Goal: Information Seeking & Learning: Learn about a topic

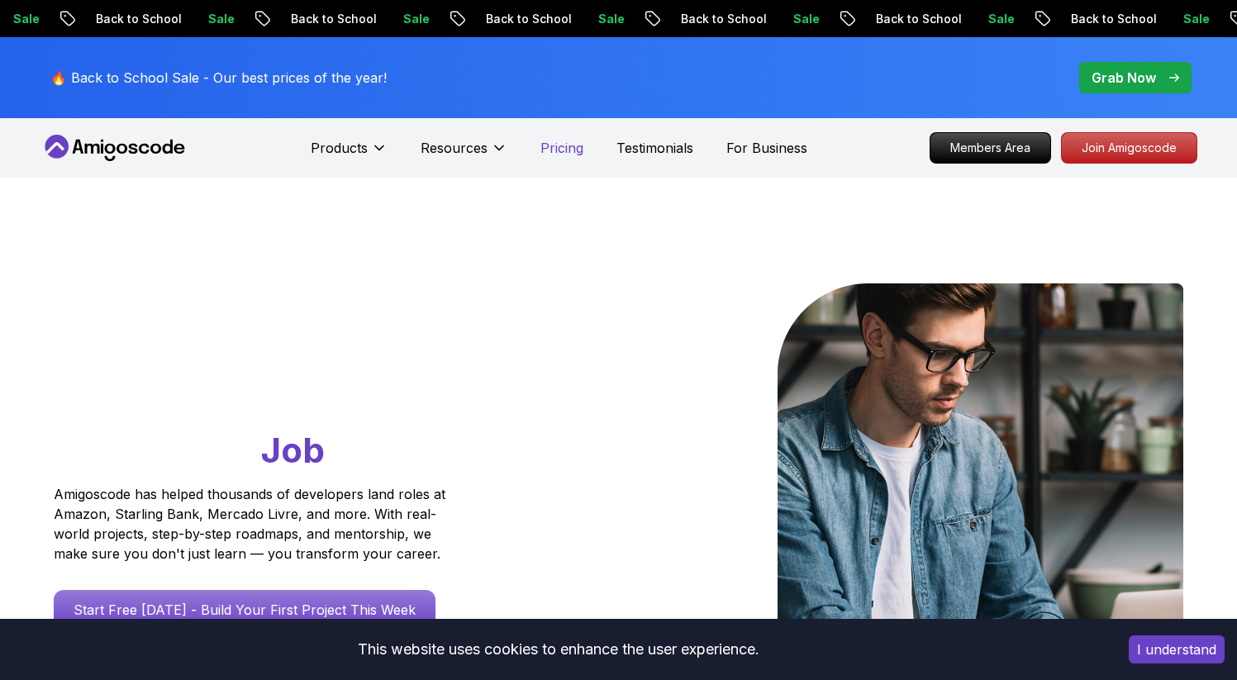
click at [566, 152] on p "Pricing" at bounding box center [561, 148] width 43 height 20
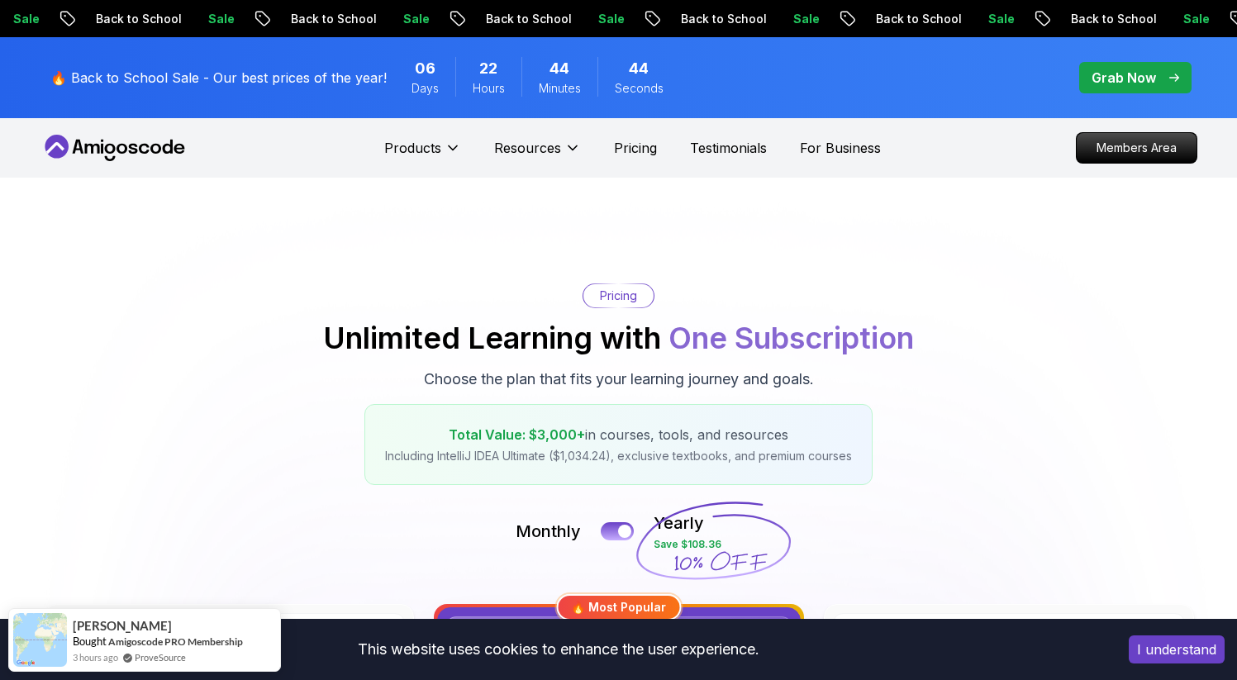
click at [1129, 69] on p "Grab Now" at bounding box center [1124, 78] width 64 height 20
click at [1095, 76] on p "Grab Now" at bounding box center [1124, 78] width 64 height 20
click at [1112, 78] on p "Grab Now" at bounding box center [1124, 78] width 64 height 20
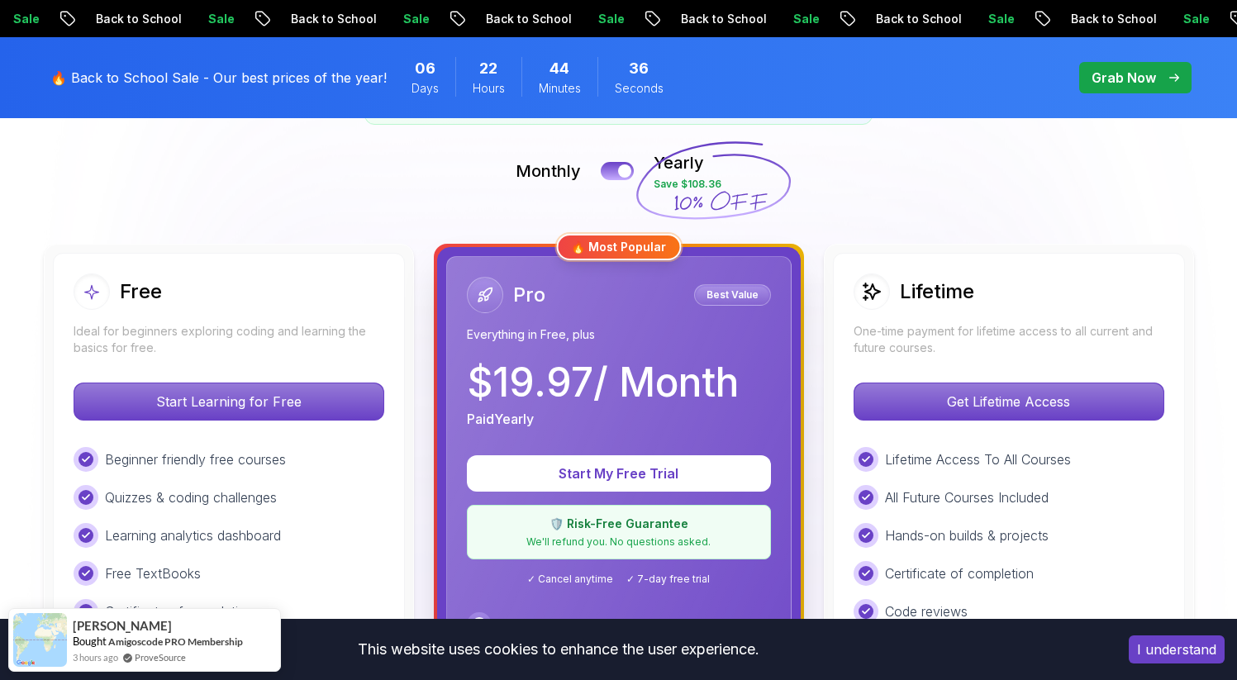
scroll to position [359, 0]
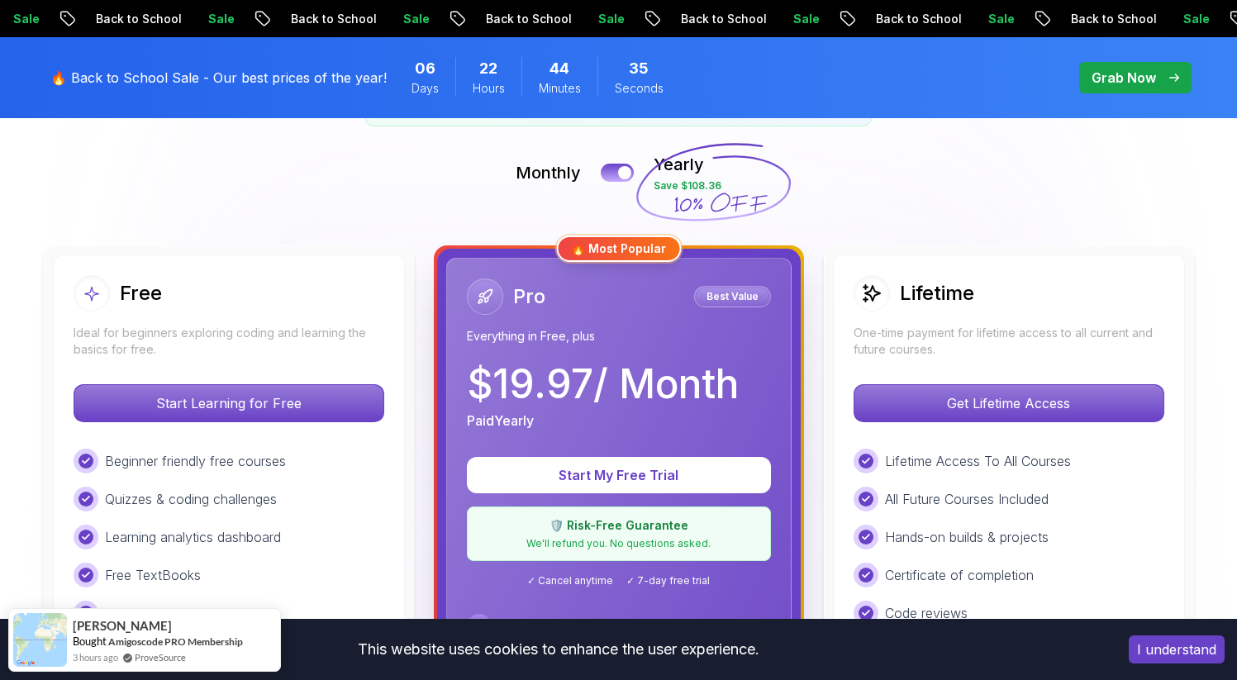
click at [602, 164] on div "Monthly Yearly Save $108.36" at bounding box center [618, 173] width 1157 height 40
click at [614, 176] on button at bounding box center [617, 172] width 35 height 19
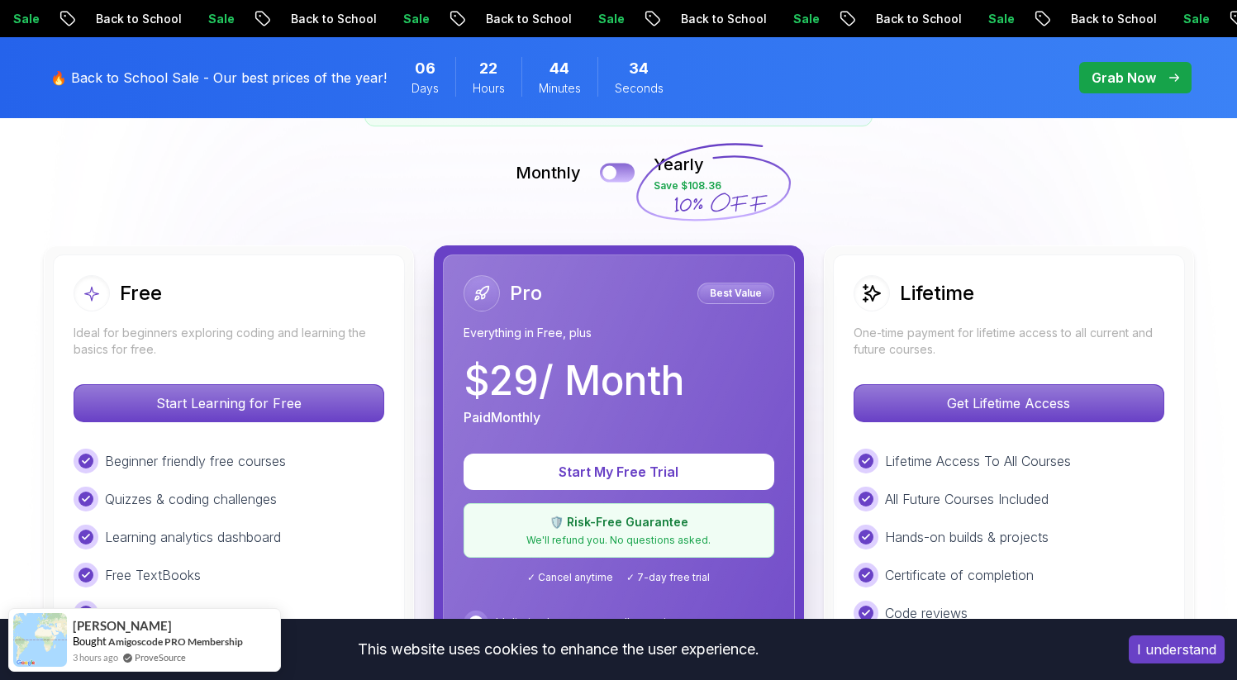
click at [614, 176] on div at bounding box center [609, 173] width 14 height 14
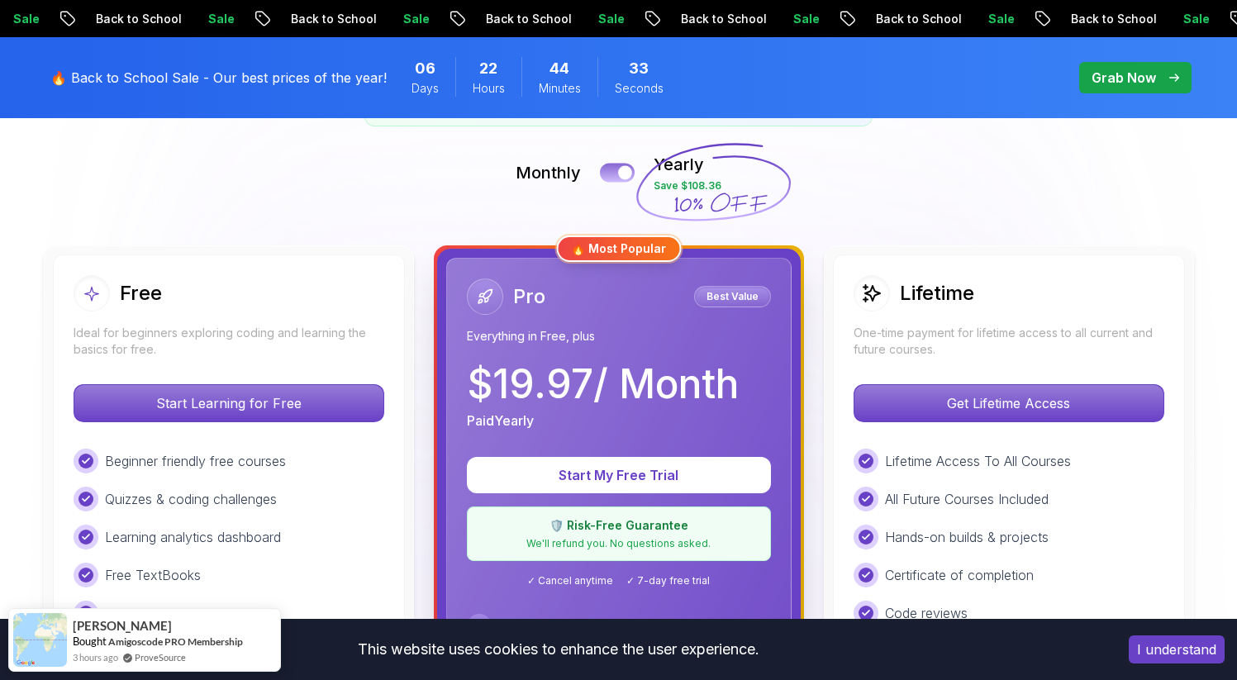
click at [614, 176] on button at bounding box center [617, 172] width 35 height 19
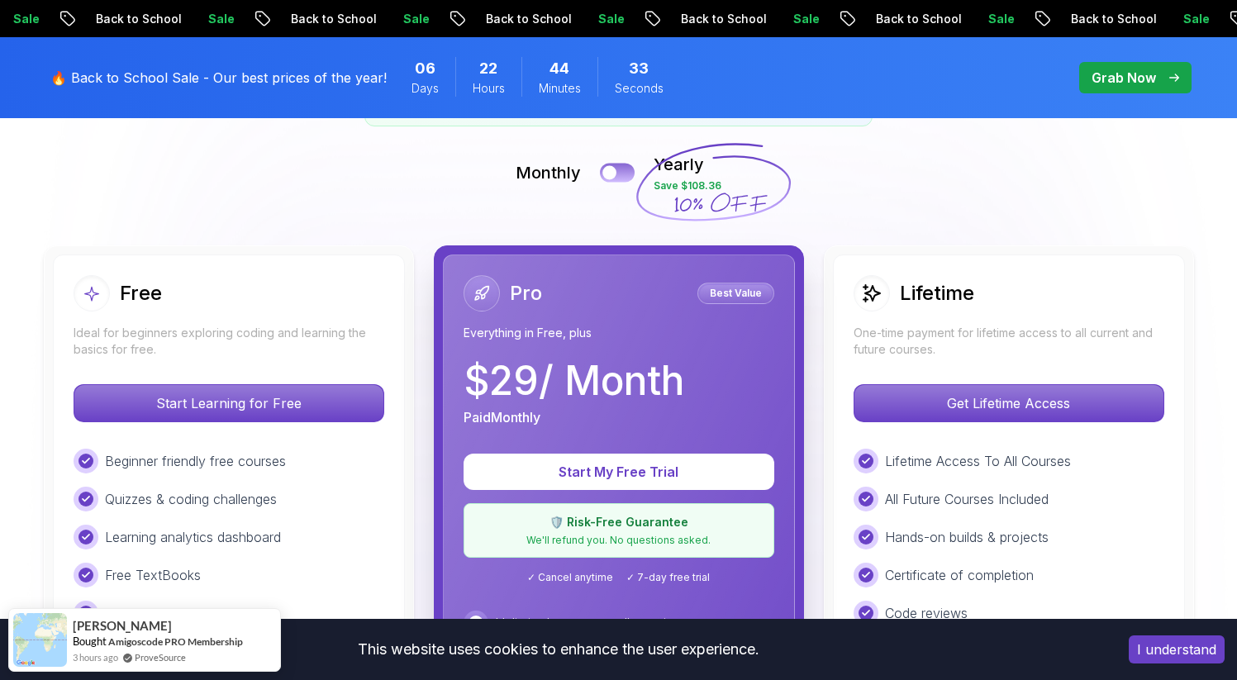
click at [614, 176] on div at bounding box center [609, 173] width 14 height 14
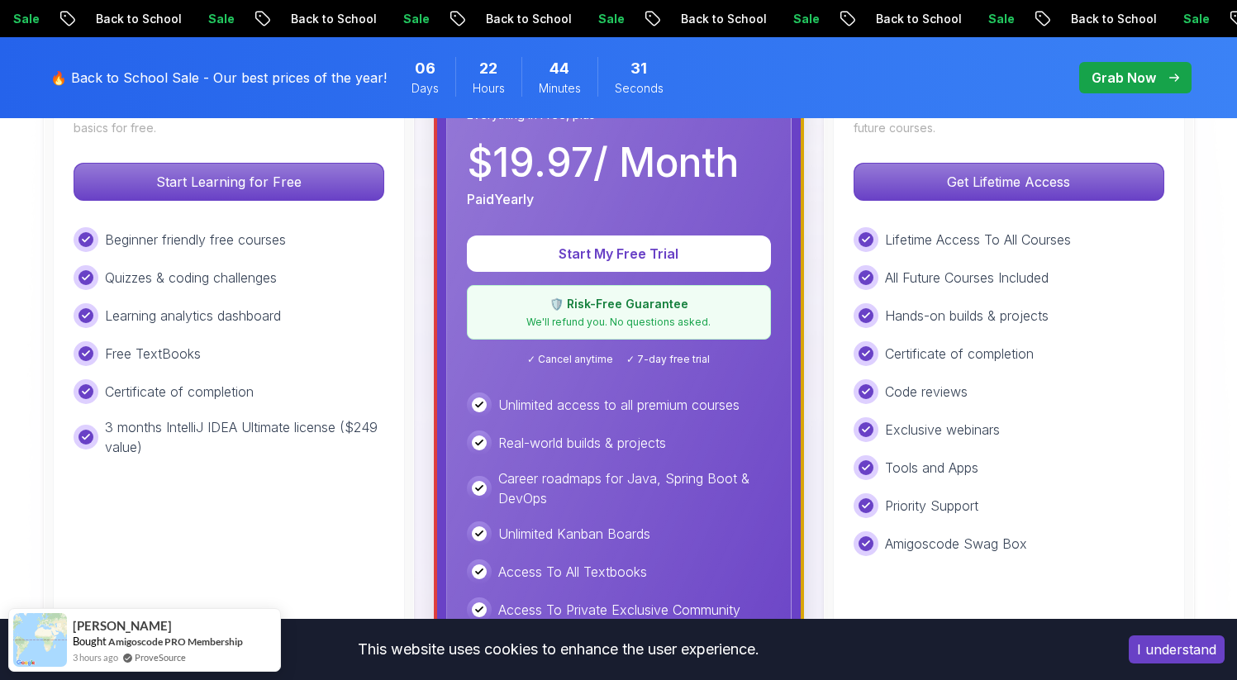
scroll to position [583, 0]
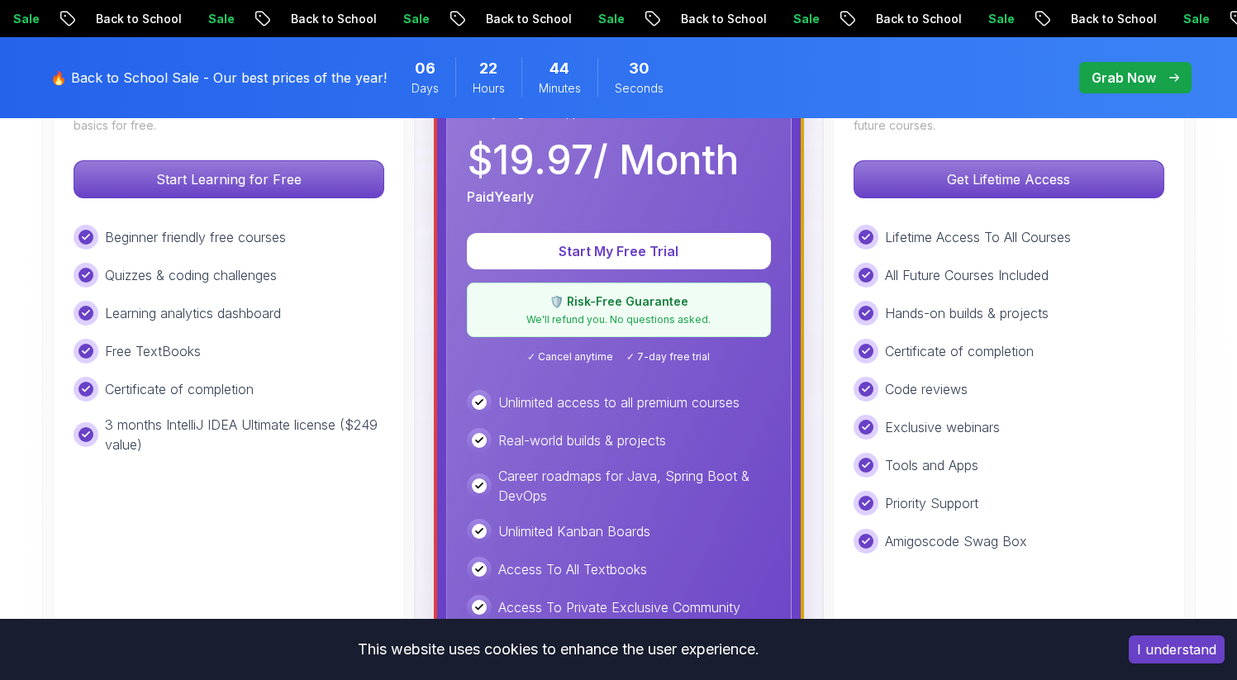
click at [618, 312] on div "🛡️ Risk-Free Guarantee We'll refund you. No questions asked." at bounding box center [619, 310] width 304 height 55
click at [645, 335] on div "🛡️ Risk-Free Guarantee We'll refund you. No questions asked." at bounding box center [619, 310] width 304 height 55
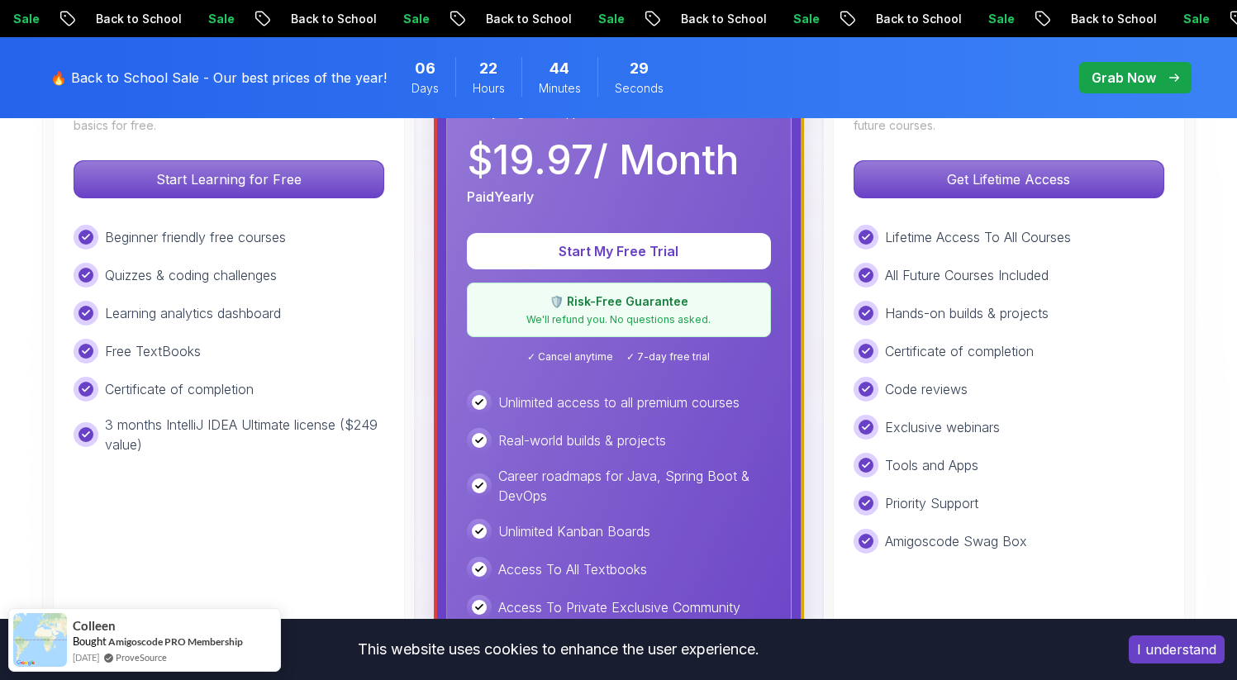
click at [591, 354] on span "✓ Cancel anytime" at bounding box center [570, 356] width 86 height 13
click at [618, 376] on div "Pro Best Value Everything in Free, plus $ 19.97 / Month Paid Yearly Start My Fr…" at bounding box center [618, 413] width 345 height 759
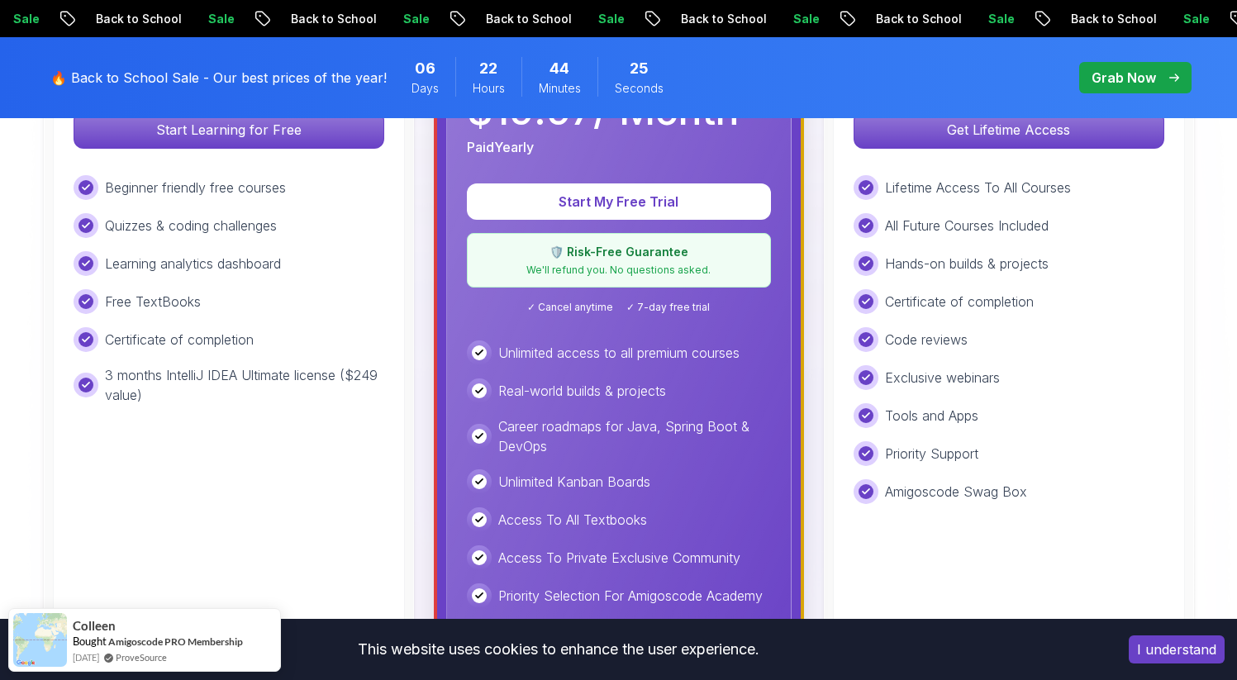
scroll to position [640, 0]
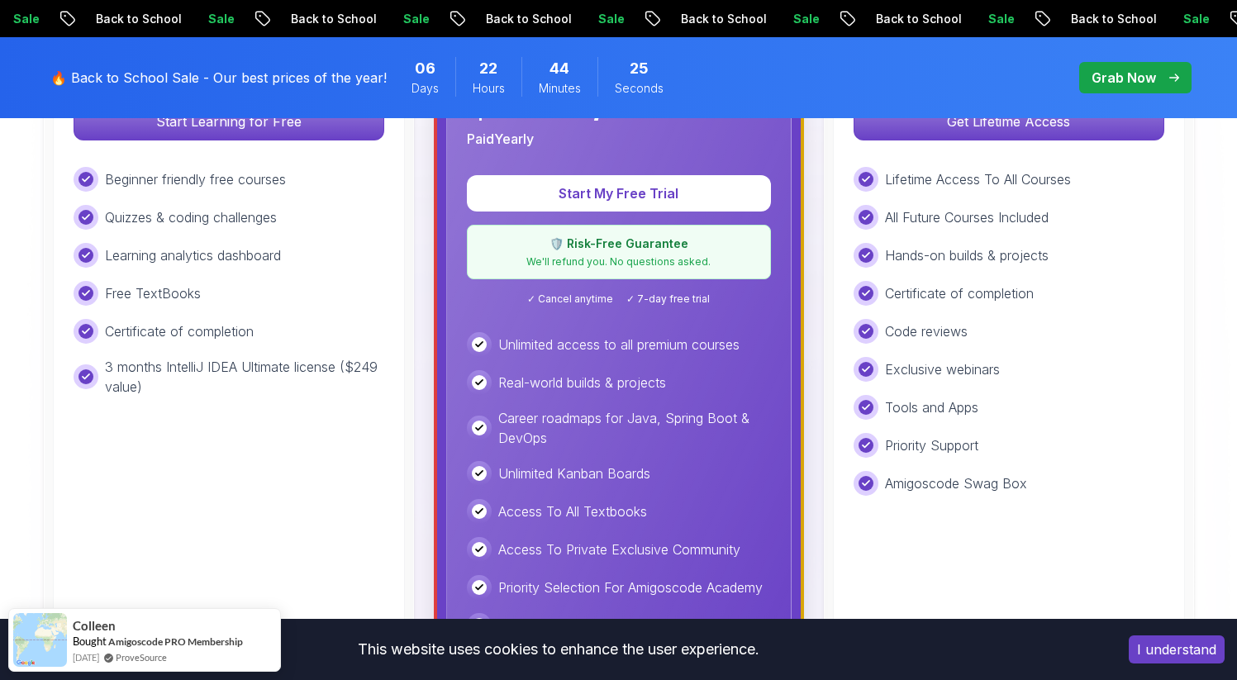
click at [464, 388] on div "Pro Best Value Everything in Free, plus $ 19.97 / Month Paid Yearly Start My Fr…" at bounding box center [618, 355] width 345 height 759
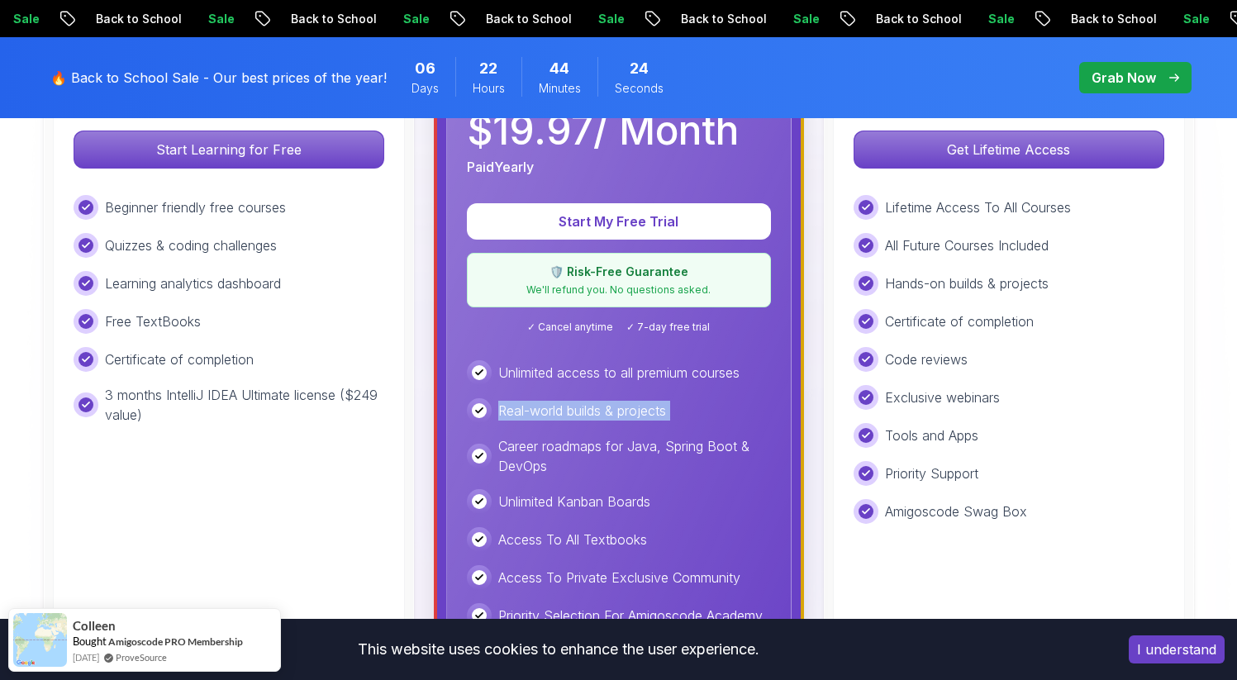
scroll to position [612, 0]
click at [533, 396] on div "Unlimited access to all premium courses Real-world builds & projects Career roa…" at bounding box center [619, 552] width 304 height 382
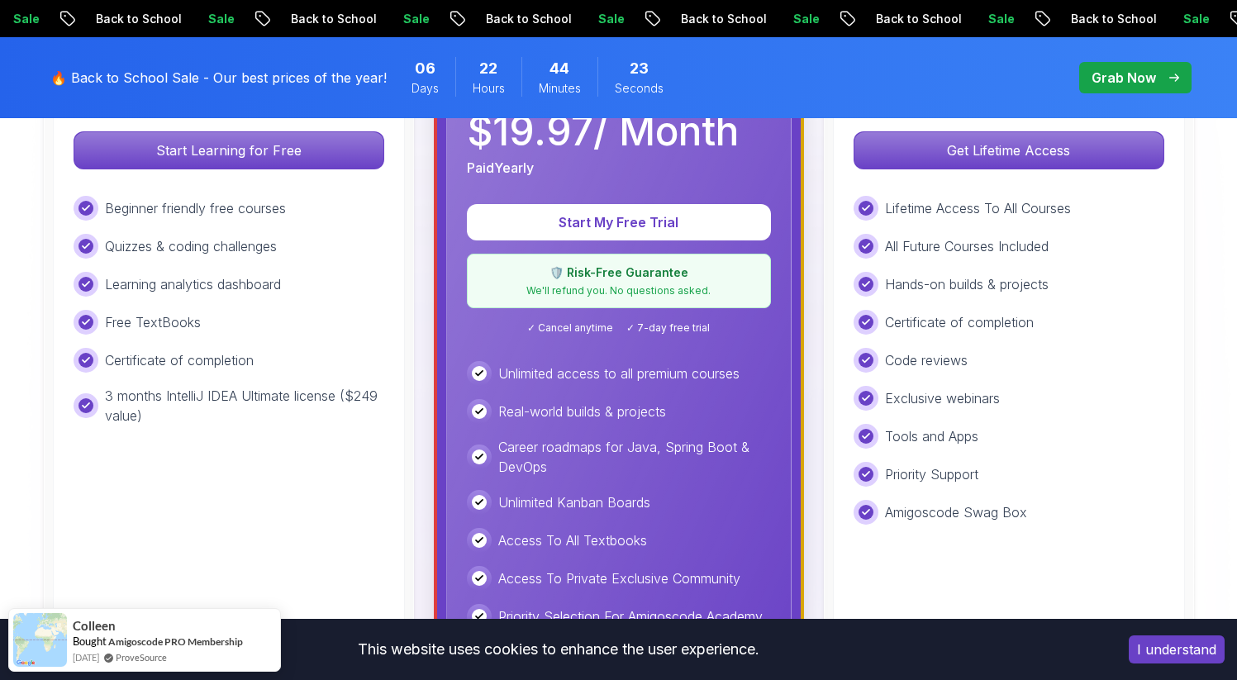
click at [533, 396] on div "Unlimited access to all premium courses Real-world builds & projects Career roa…" at bounding box center [619, 552] width 304 height 382
click at [583, 424] on div "Unlimited access to all premium courses Real-world builds & projects Career roa…" at bounding box center [619, 552] width 304 height 382
click at [590, 443] on p "Career roadmaps for Java, Spring Boot & DevOps" at bounding box center [634, 457] width 273 height 40
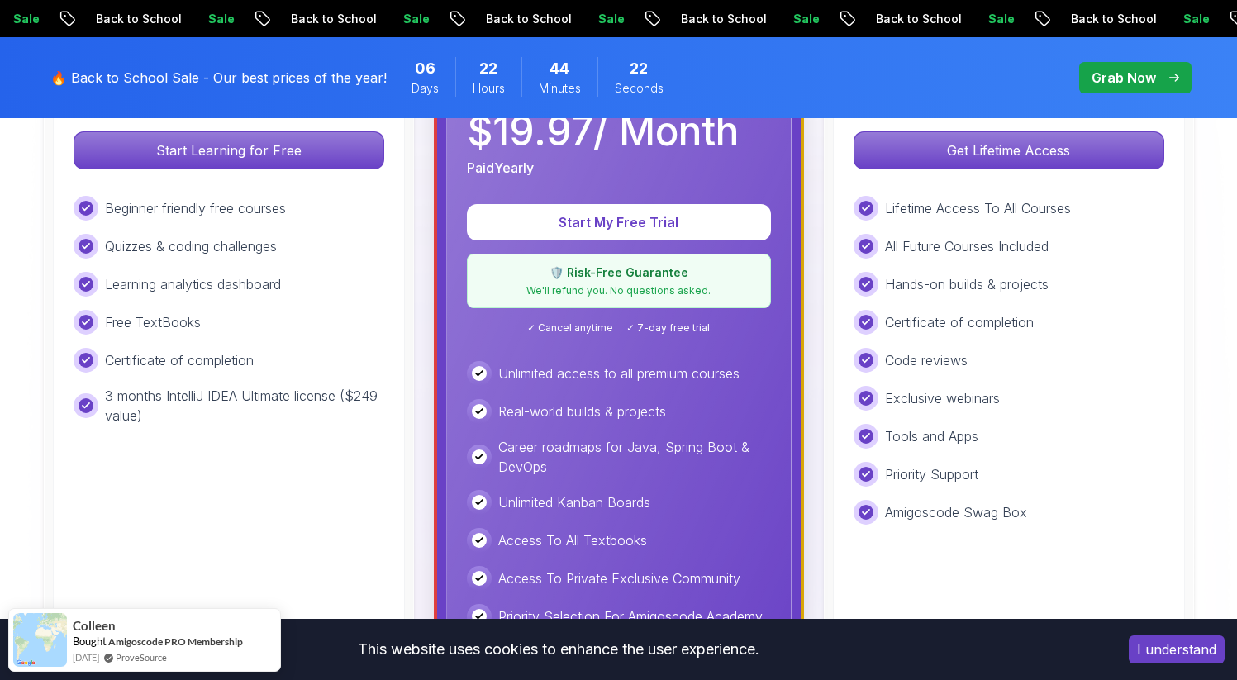
click at [590, 443] on p "Career roadmaps for Java, Spring Boot & DevOps" at bounding box center [634, 457] width 273 height 40
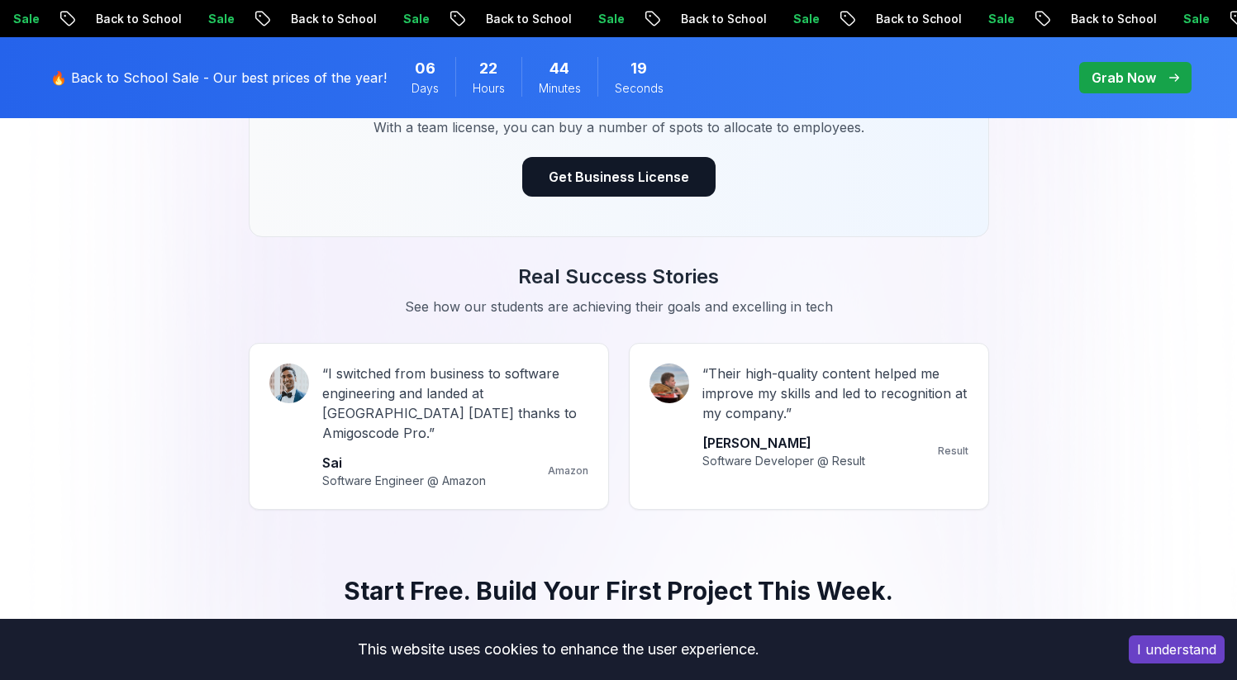
scroll to position [1380, 0]
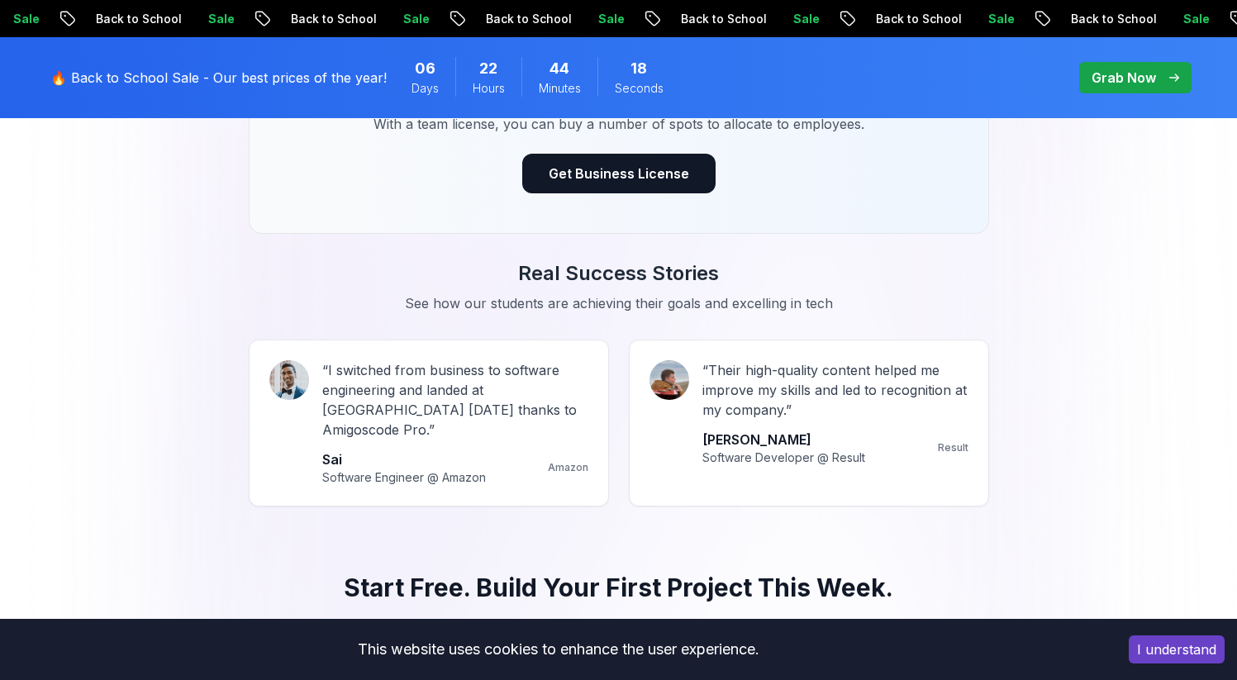
click at [590, 443] on div "“ I switched from business to software engineering and landed at [GEOGRAPHIC_DA…" at bounding box center [429, 423] width 360 height 167
click at [572, 412] on p "“ I switched from business to software engineering and landed at [GEOGRAPHIC_DA…" at bounding box center [455, 399] width 266 height 79
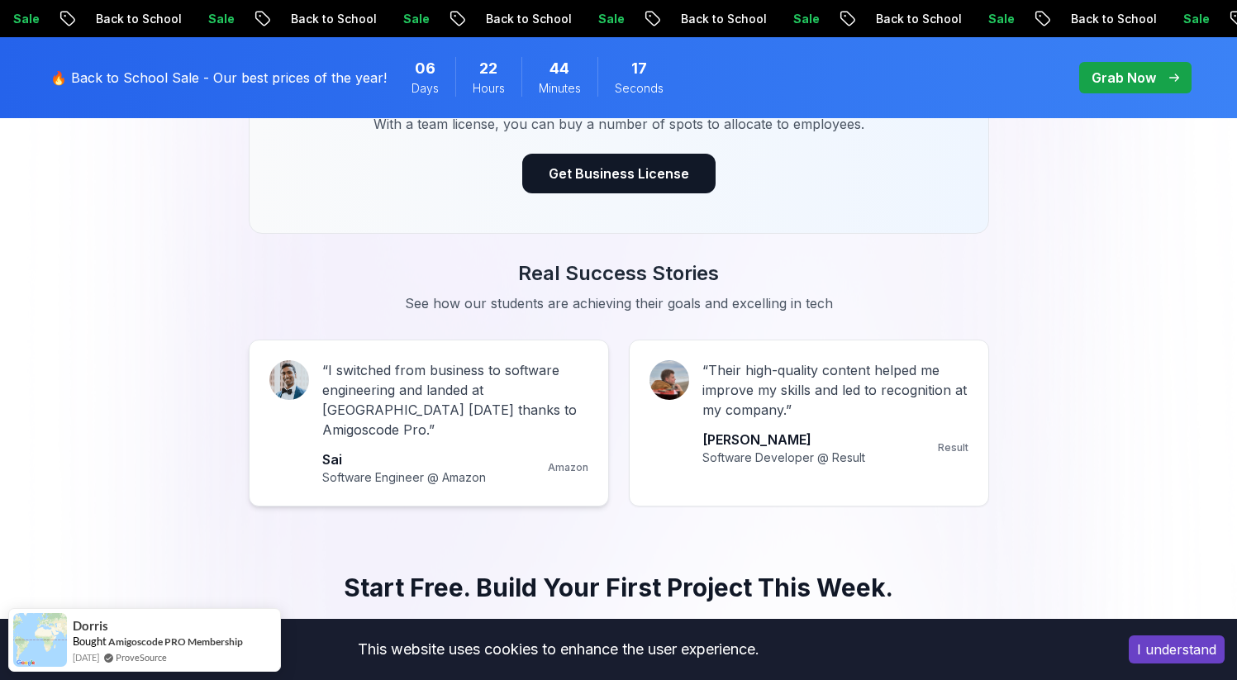
click at [572, 412] on p "“ I switched from business to software engineering and landed at [GEOGRAPHIC_DA…" at bounding box center [455, 399] width 266 height 79
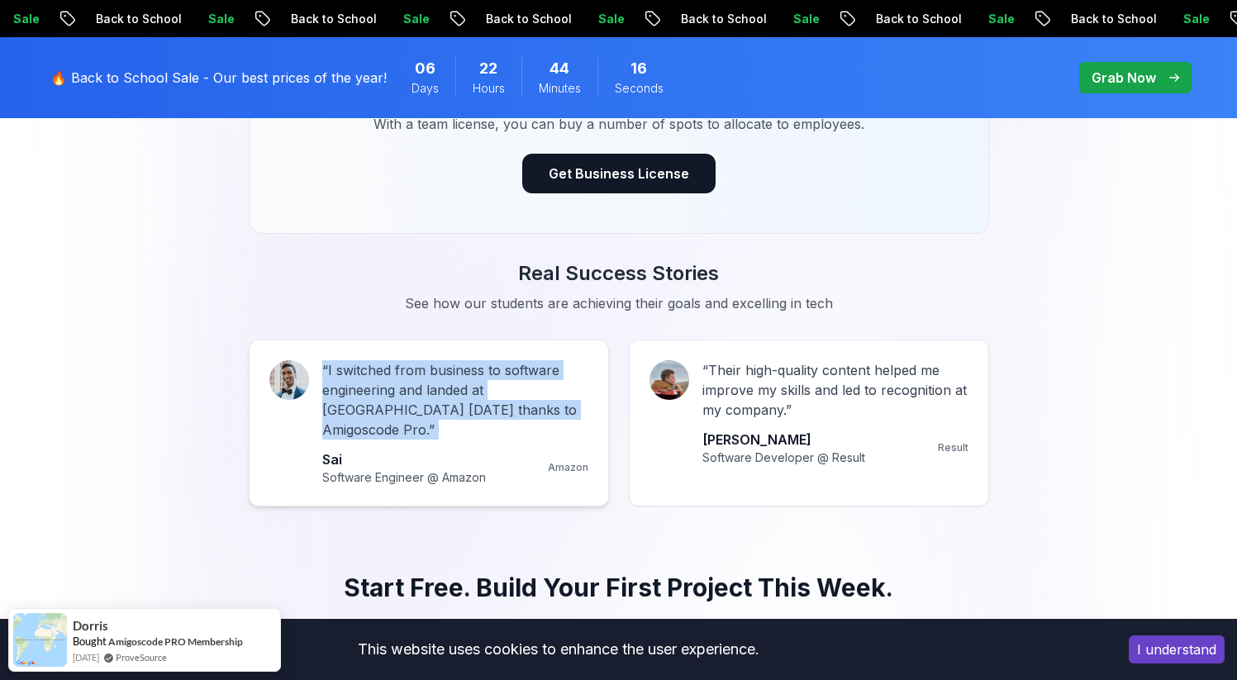
click at [572, 412] on p "“ I switched from business to software engineering and landed at [GEOGRAPHIC_DA…" at bounding box center [455, 399] width 266 height 79
click at [781, 398] on p "“ Their high-quality content helped me improve my skills and led to recognition…" at bounding box center [835, 390] width 266 height 60
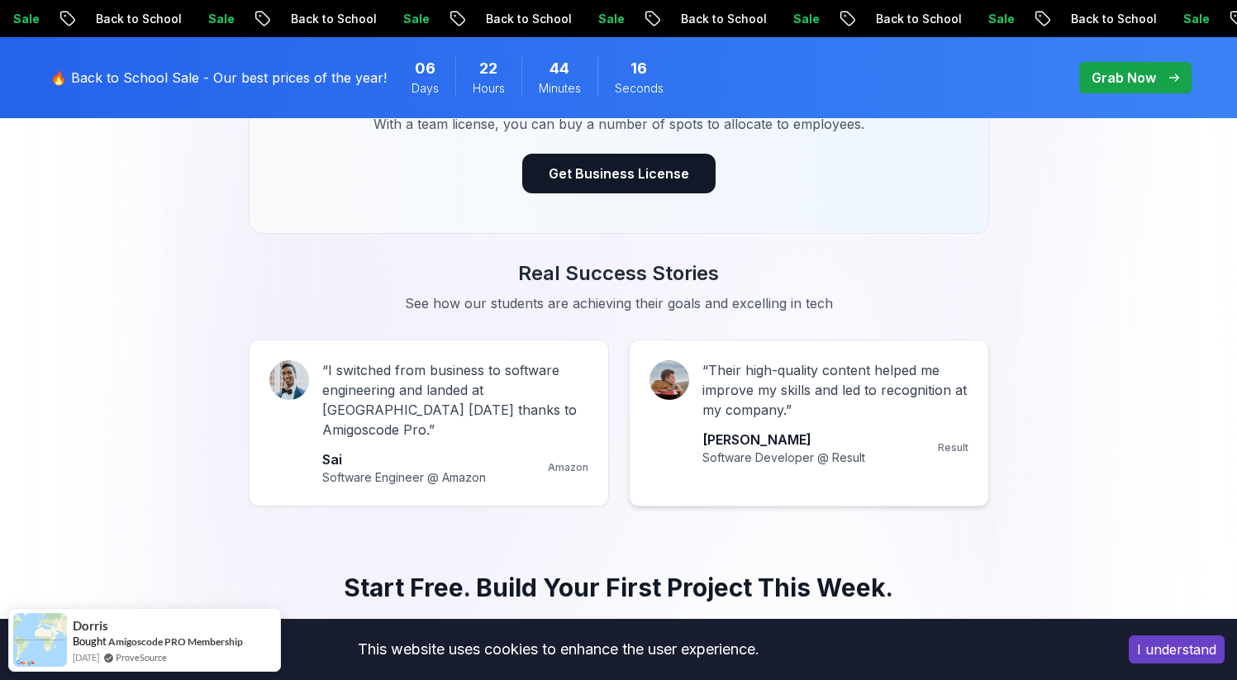
click at [781, 398] on p "“ Their high-quality content helped me improve my skills and led to recognition…" at bounding box center [835, 390] width 266 height 60
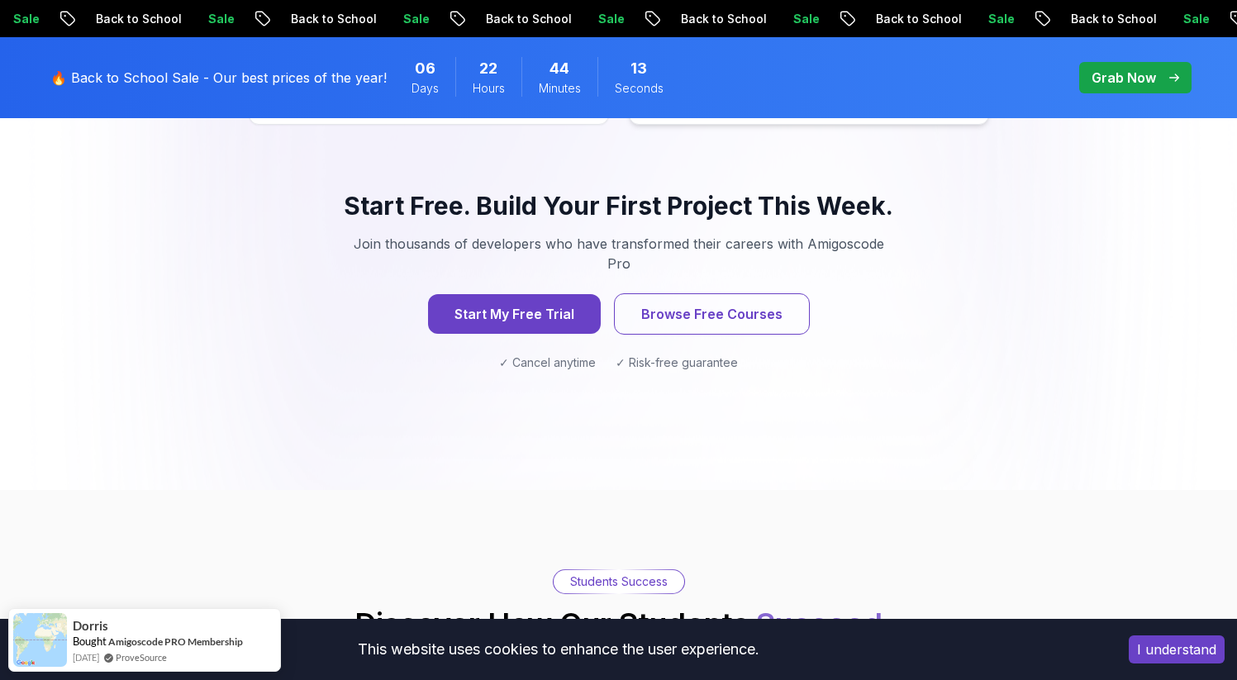
scroll to position [1772, 0]
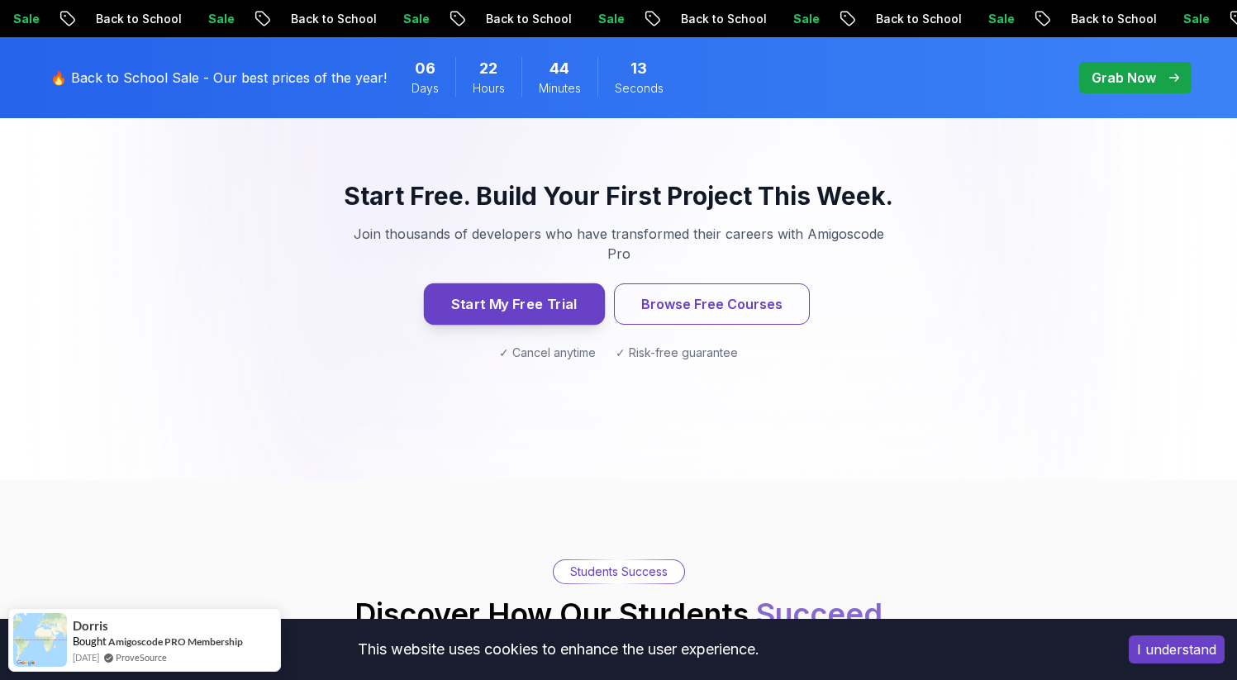
click at [545, 283] on button "Start My Free Trial" at bounding box center [513, 303] width 181 height 41
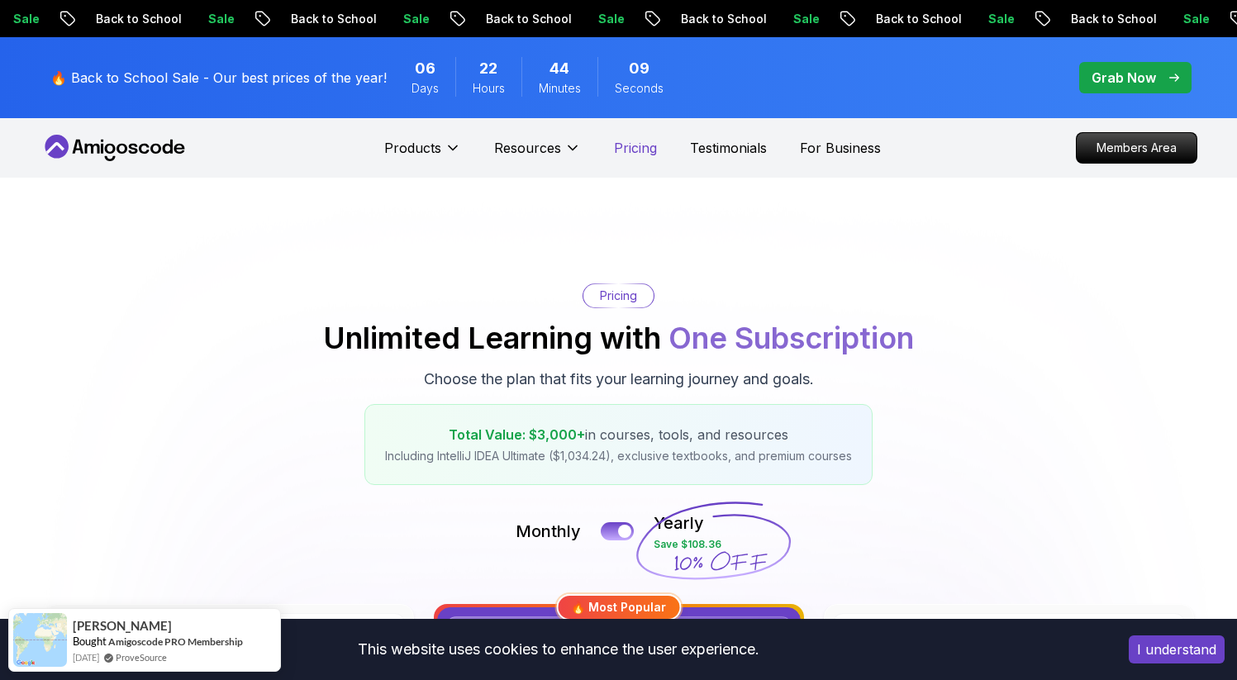
click at [631, 143] on p "Pricing" at bounding box center [635, 148] width 43 height 20
click at [724, 141] on p "Testimonials" at bounding box center [728, 148] width 77 height 20
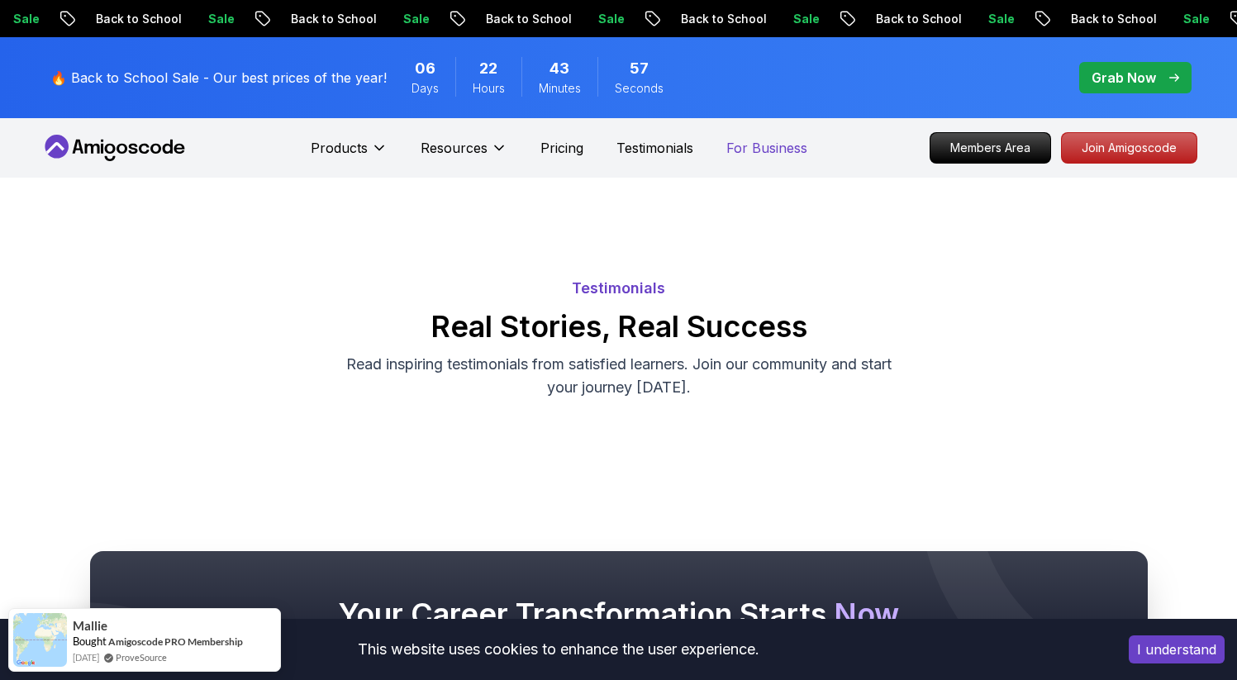
click at [743, 155] on p "For Business" at bounding box center [766, 148] width 81 height 20
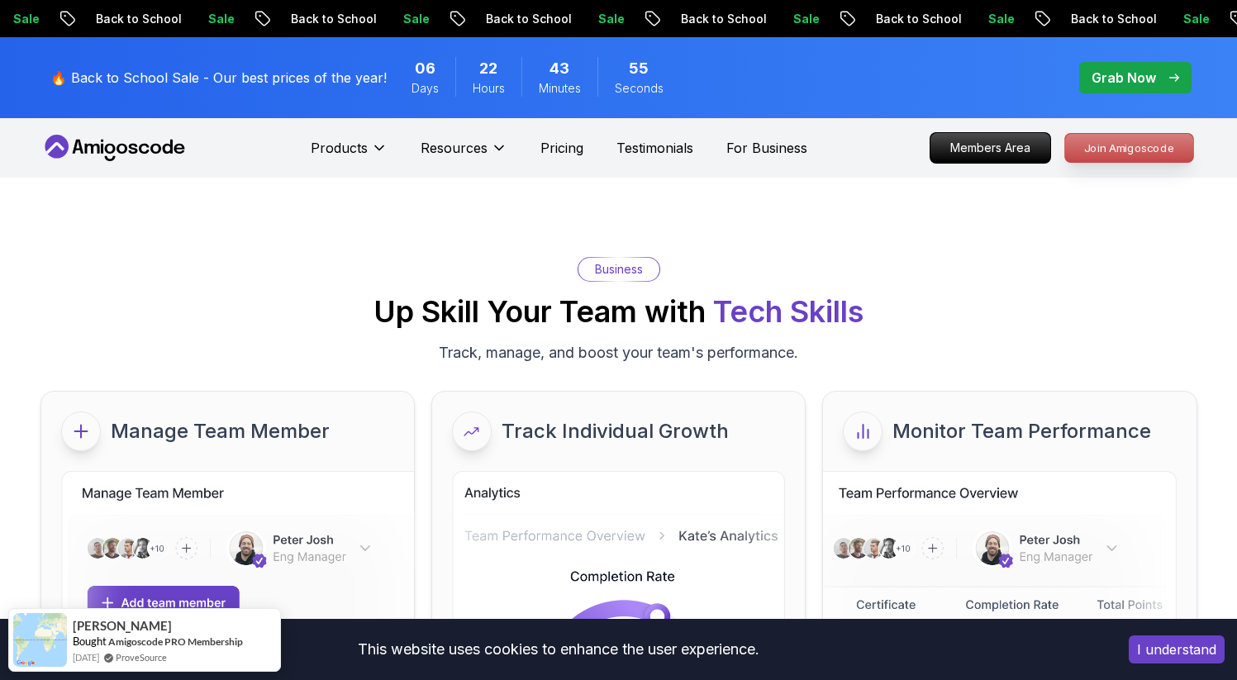
click at [1134, 150] on p "Join Amigoscode" at bounding box center [1129, 148] width 128 height 28
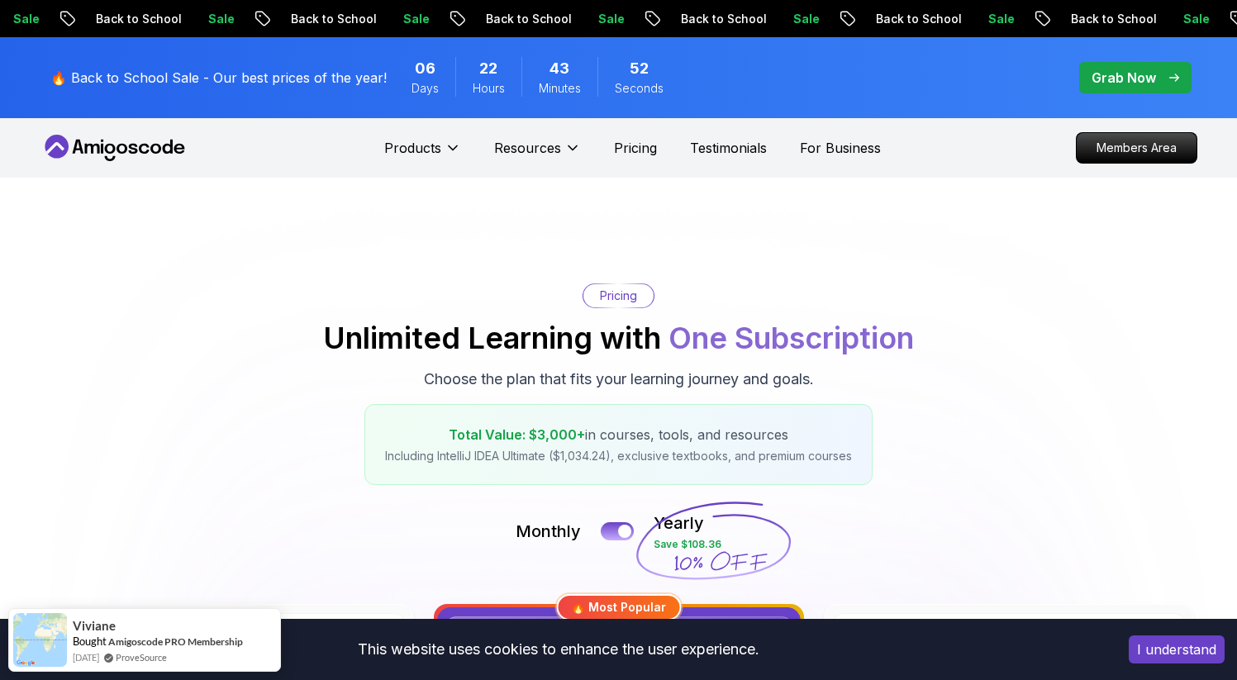
click at [1106, 98] on div "🔥 Back to School Sale - Our best prices of the year! 06 Days 22 Hours 43 Minute…" at bounding box center [618, 77] width 1157 height 81
click at [1107, 69] on p "Grab Now" at bounding box center [1124, 78] width 64 height 20
click at [1165, 69] on div "Grab Now" at bounding box center [1136, 78] width 88 height 20
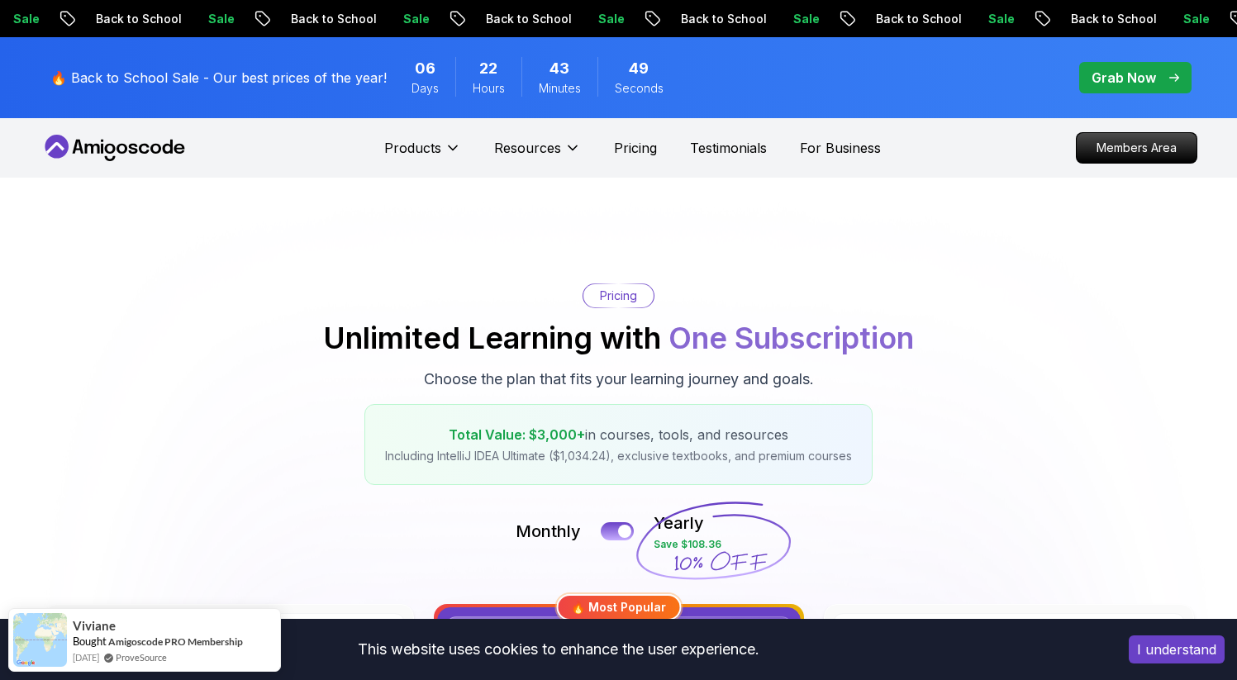
click at [97, 151] on icon at bounding box center [91, 149] width 15 height 10
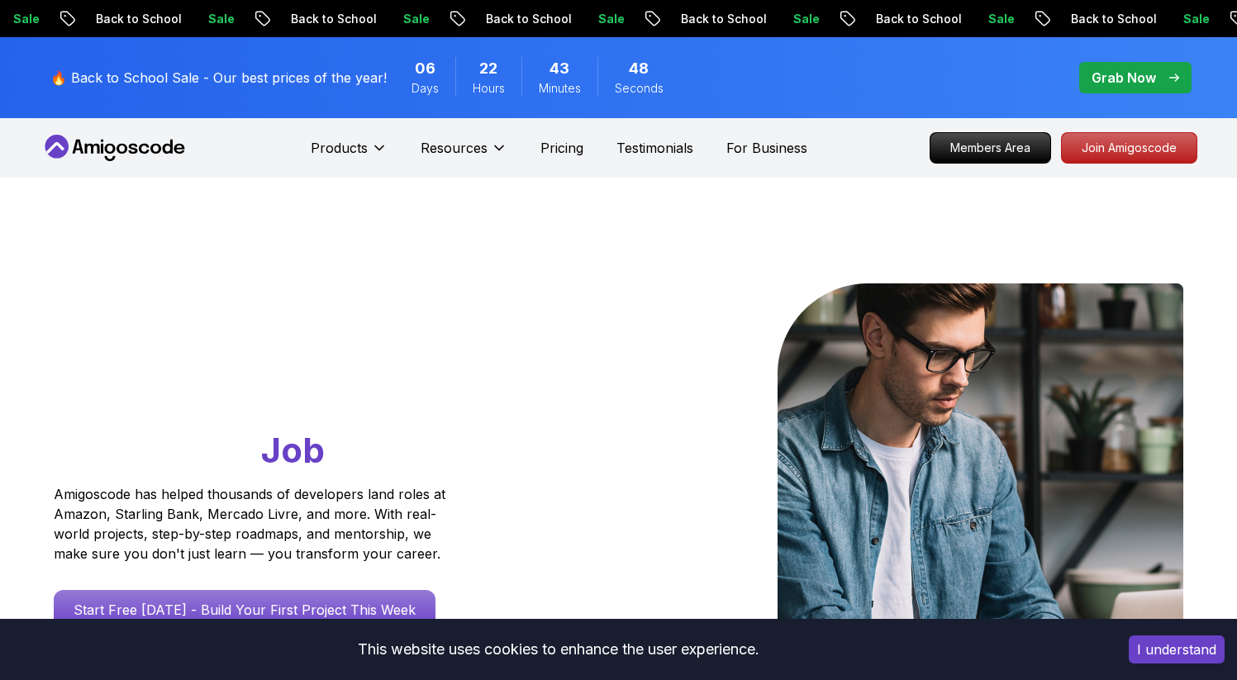
click at [1113, 77] on p "Grab Now" at bounding box center [1124, 78] width 64 height 20
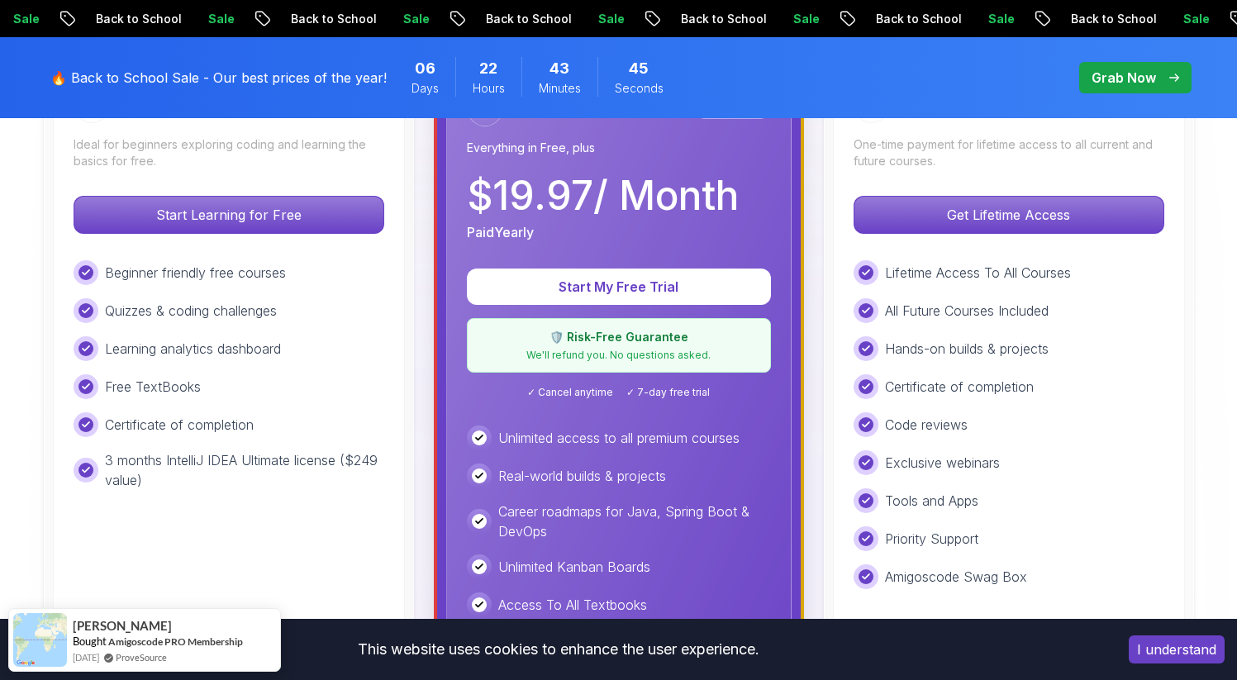
scroll to position [551, 0]
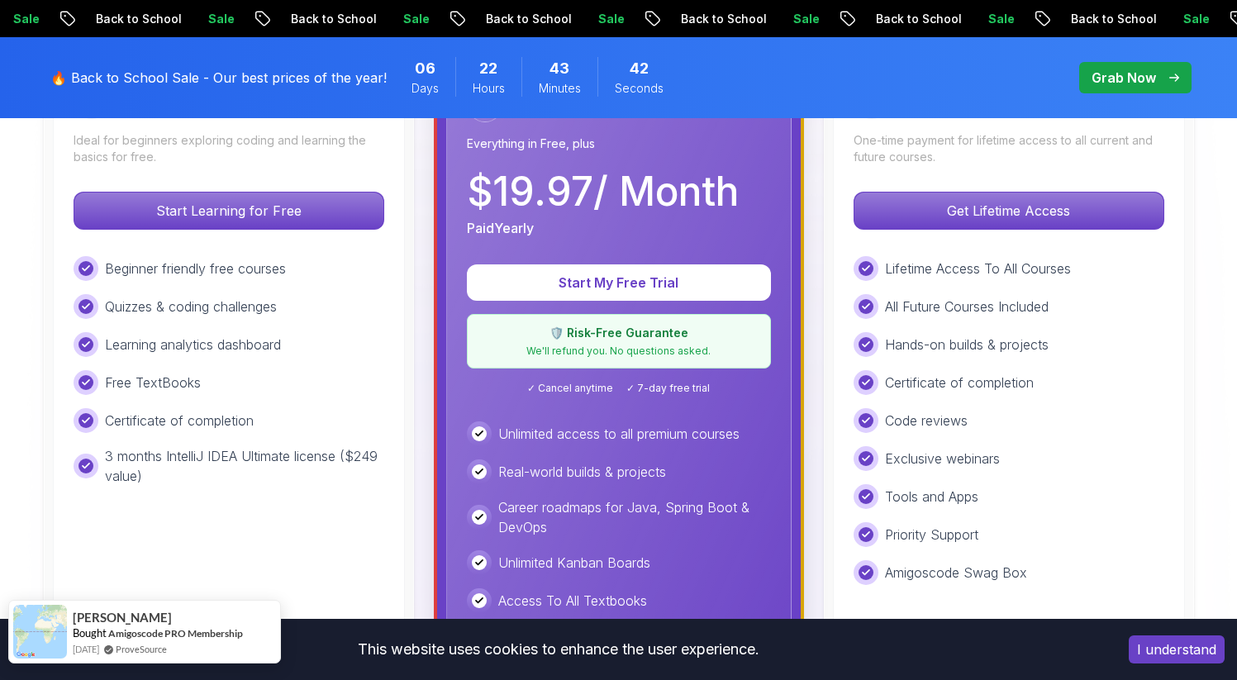
click at [230, 616] on div "[PERSON_NAME]" at bounding box center [158, 615] width 170 height 17
click at [167, 650] on link "ProveSource" at bounding box center [141, 649] width 51 height 14
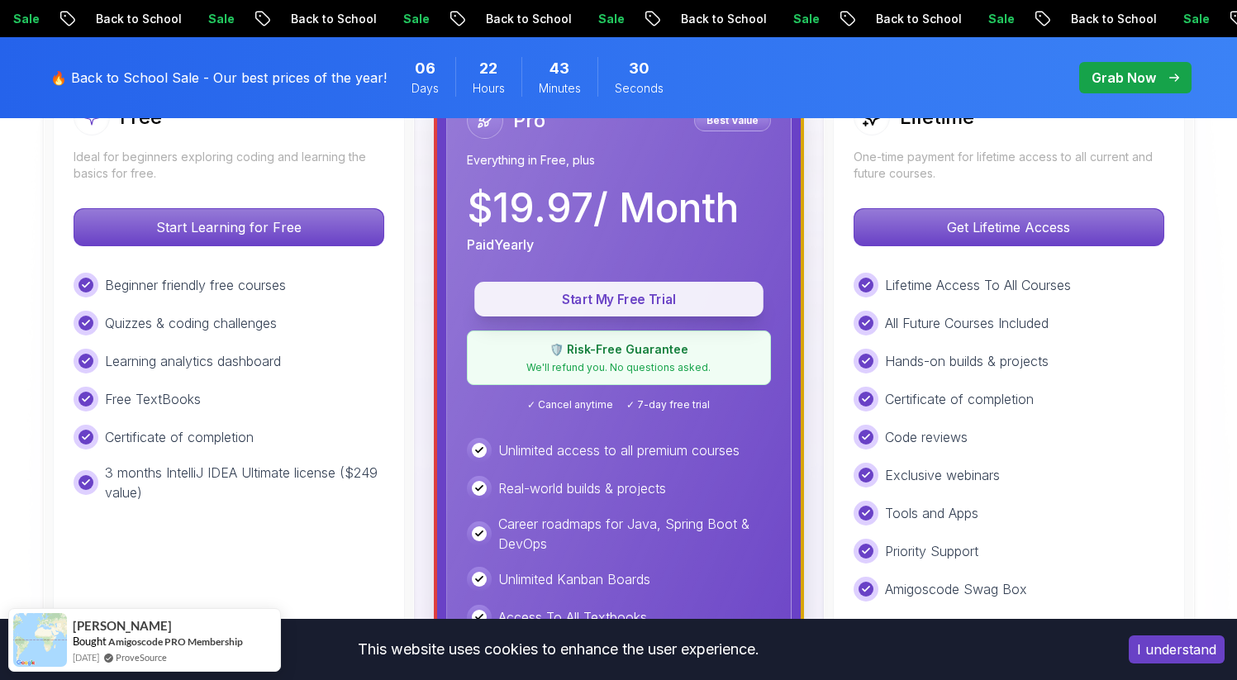
scroll to position [529, 0]
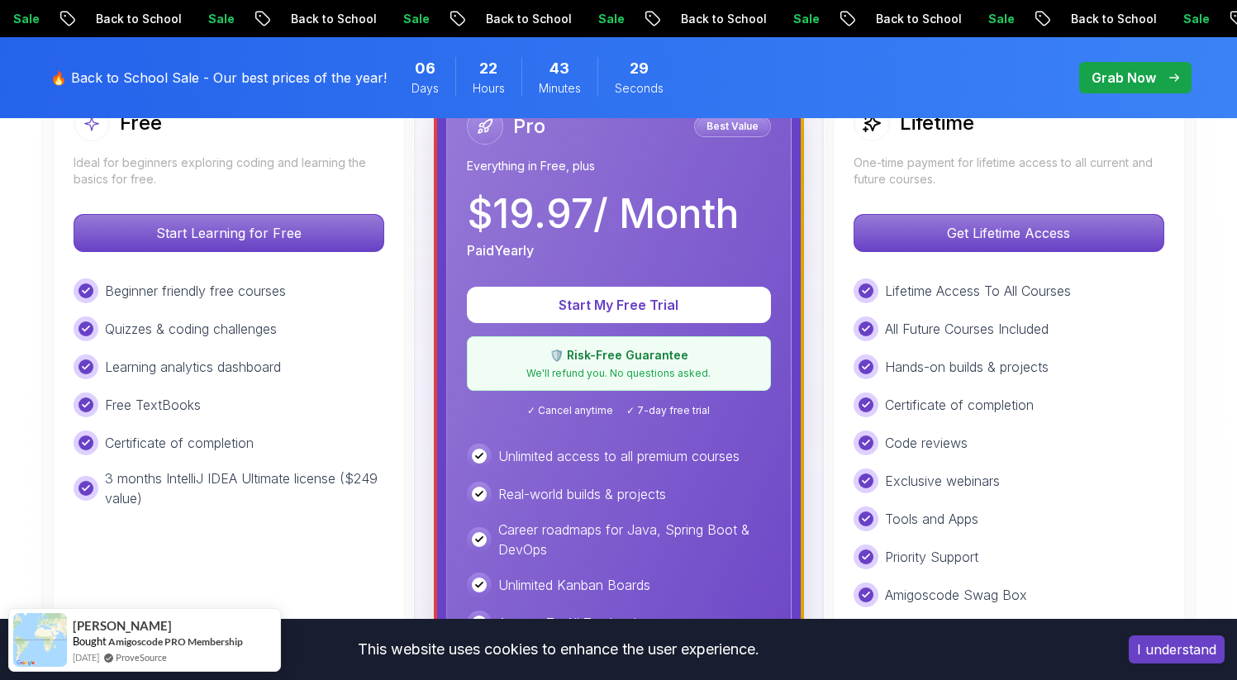
click at [628, 379] on p "We'll refund you. No questions asked." at bounding box center [619, 373] width 283 height 13
click at [640, 413] on span "✓ 7-day free trial" at bounding box center [667, 410] width 83 height 13
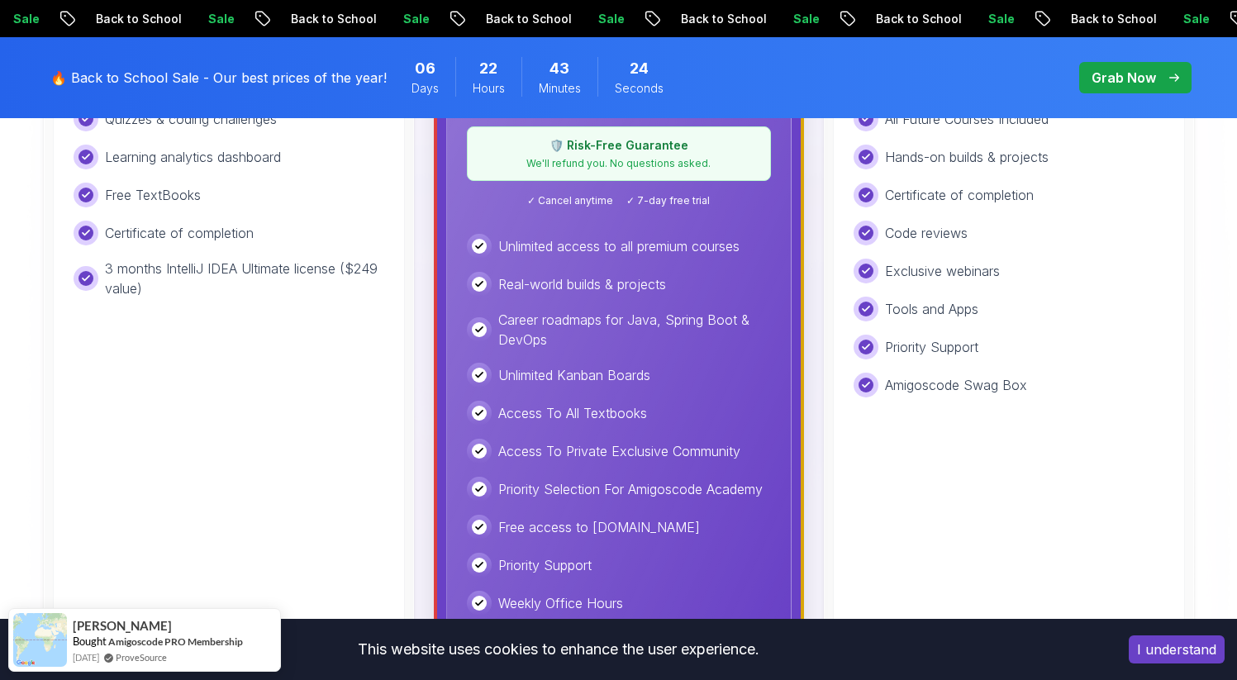
scroll to position [757, 0]
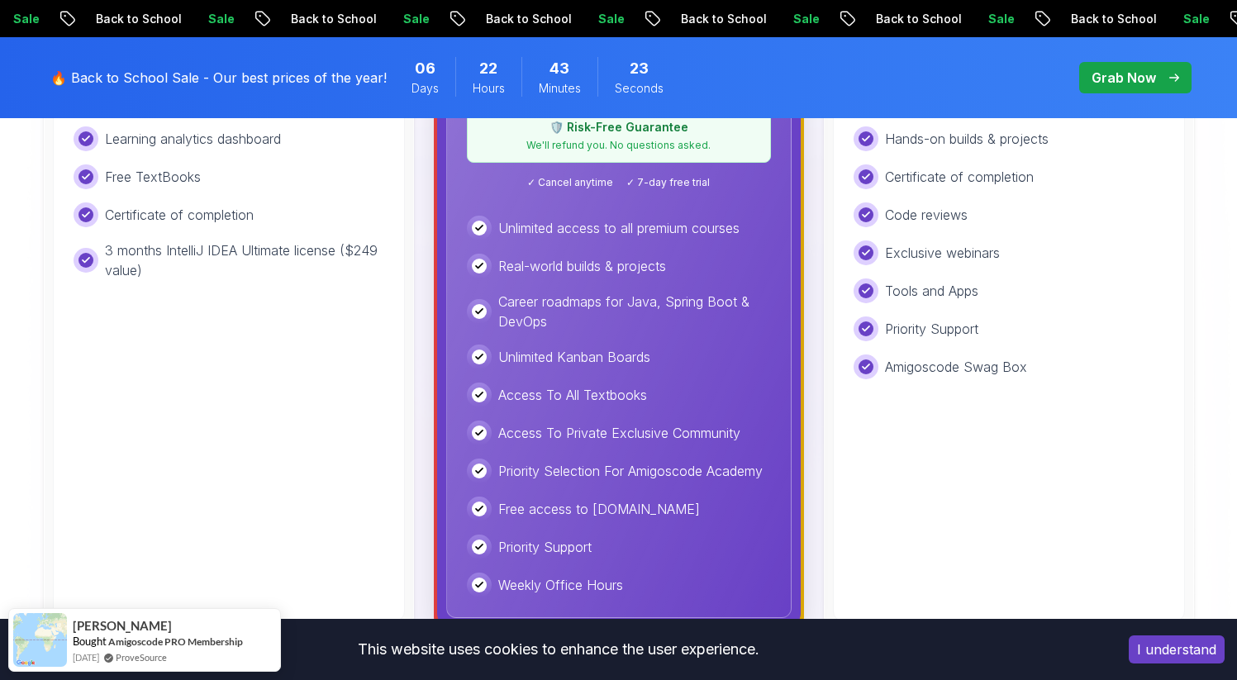
click at [640, 407] on div "Access To All Textbooks" at bounding box center [619, 395] width 304 height 25
click at [650, 447] on div "Unlimited access to all premium courses Real-world builds & projects Career roa…" at bounding box center [619, 407] width 304 height 382
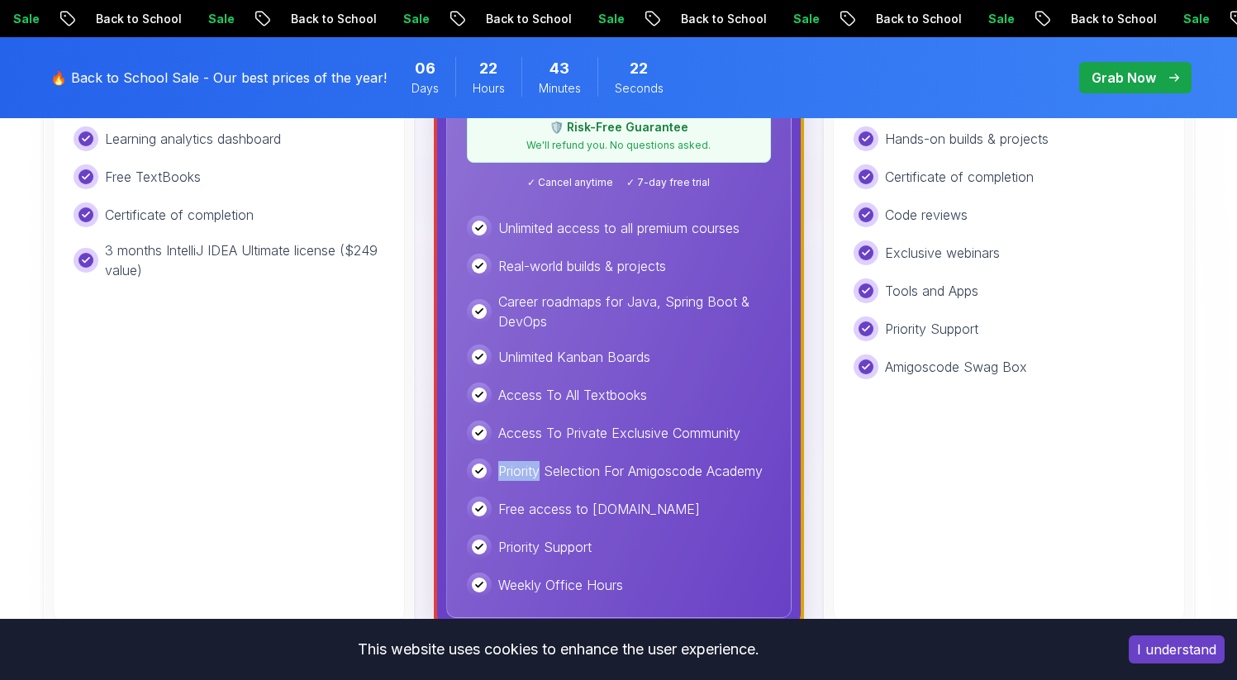
click at [650, 447] on div "Unlimited access to all premium courses Real-world builds & projects Career roa…" at bounding box center [619, 407] width 304 height 382
click at [650, 469] on p "Priority Selection For Amigoscode Academy" at bounding box center [630, 471] width 264 height 20
click at [639, 485] on div "Unlimited access to all premium courses Real-world builds & projects Career roa…" at bounding box center [619, 407] width 304 height 382
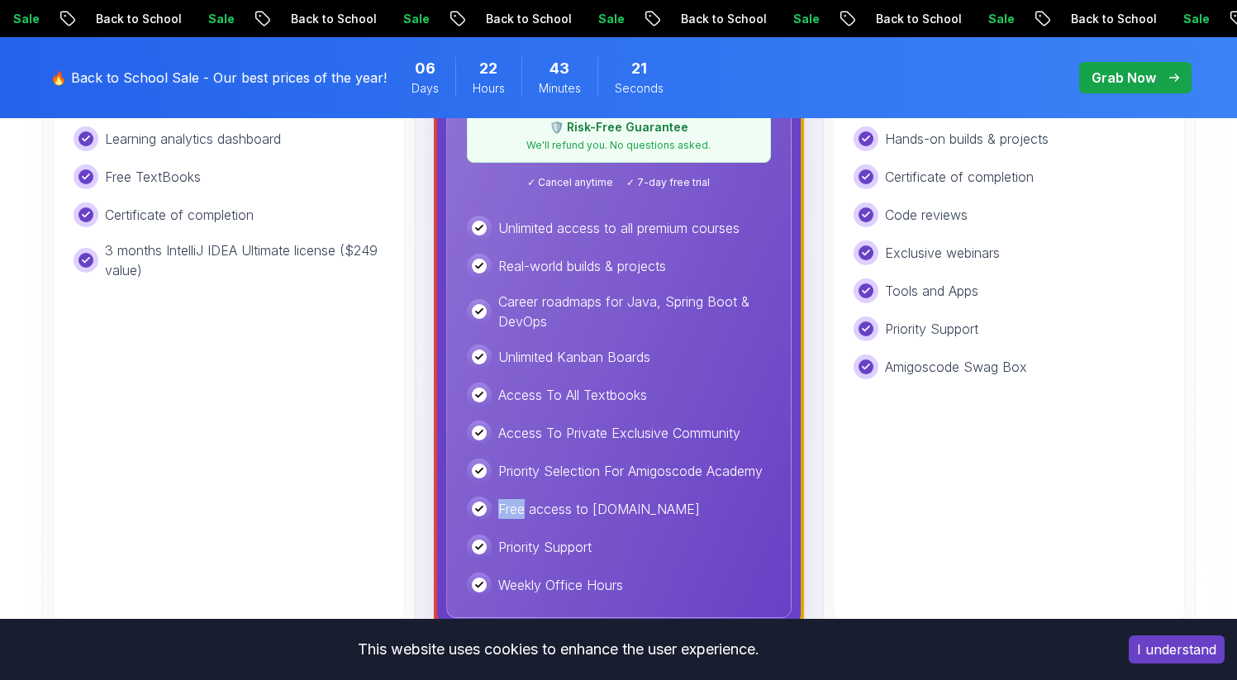
click at [639, 505] on p "Free access to [DOMAIN_NAME]" at bounding box center [599, 509] width 202 height 20
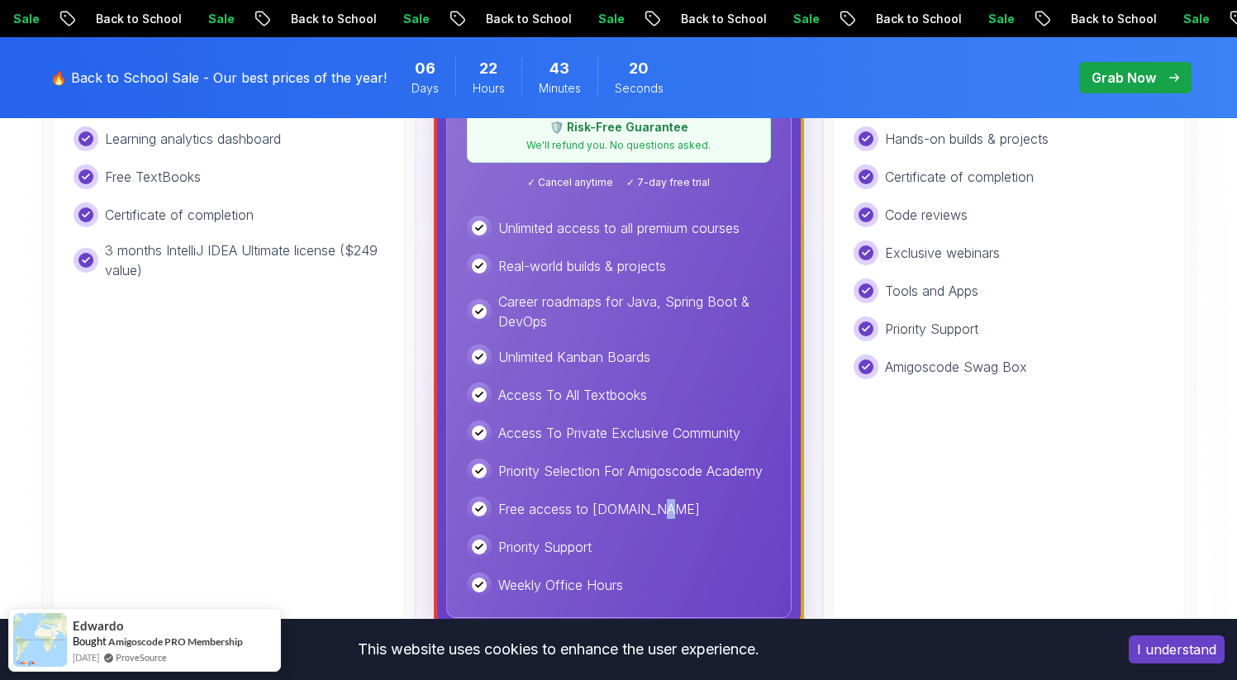
click at [639, 505] on p "Free access to [DOMAIN_NAME]" at bounding box center [599, 509] width 202 height 20
click at [618, 546] on div "Priority Support" at bounding box center [619, 547] width 304 height 25
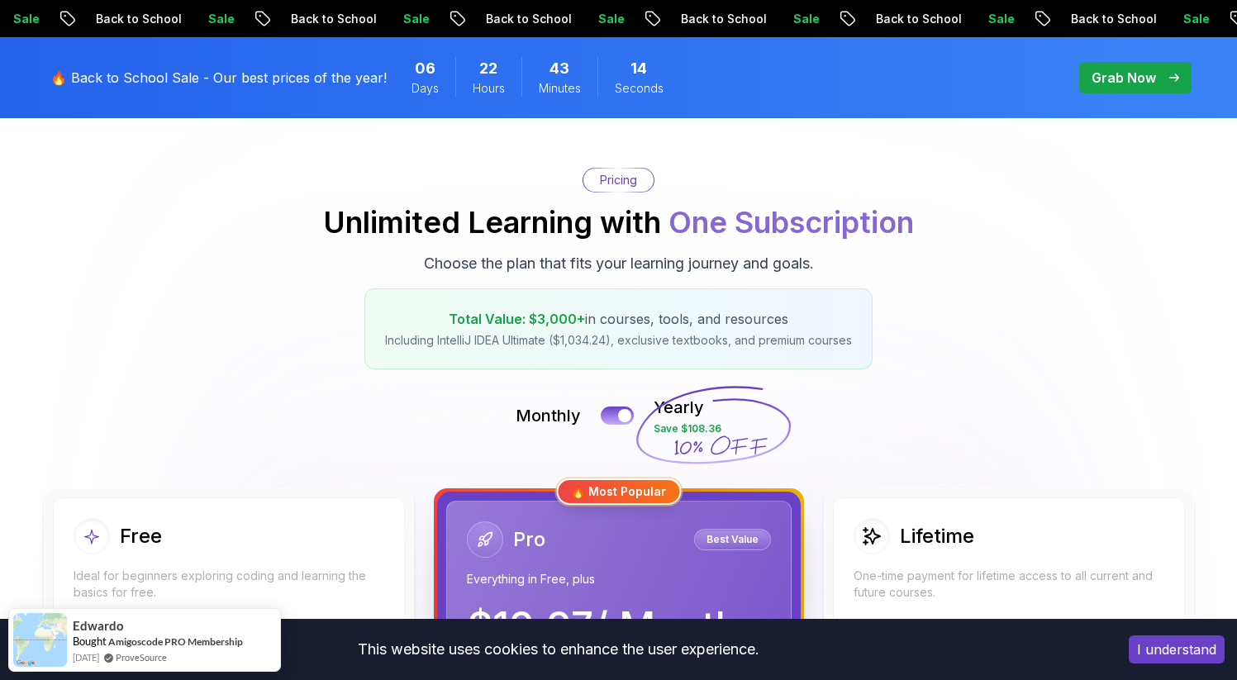
scroll to position [0, 0]
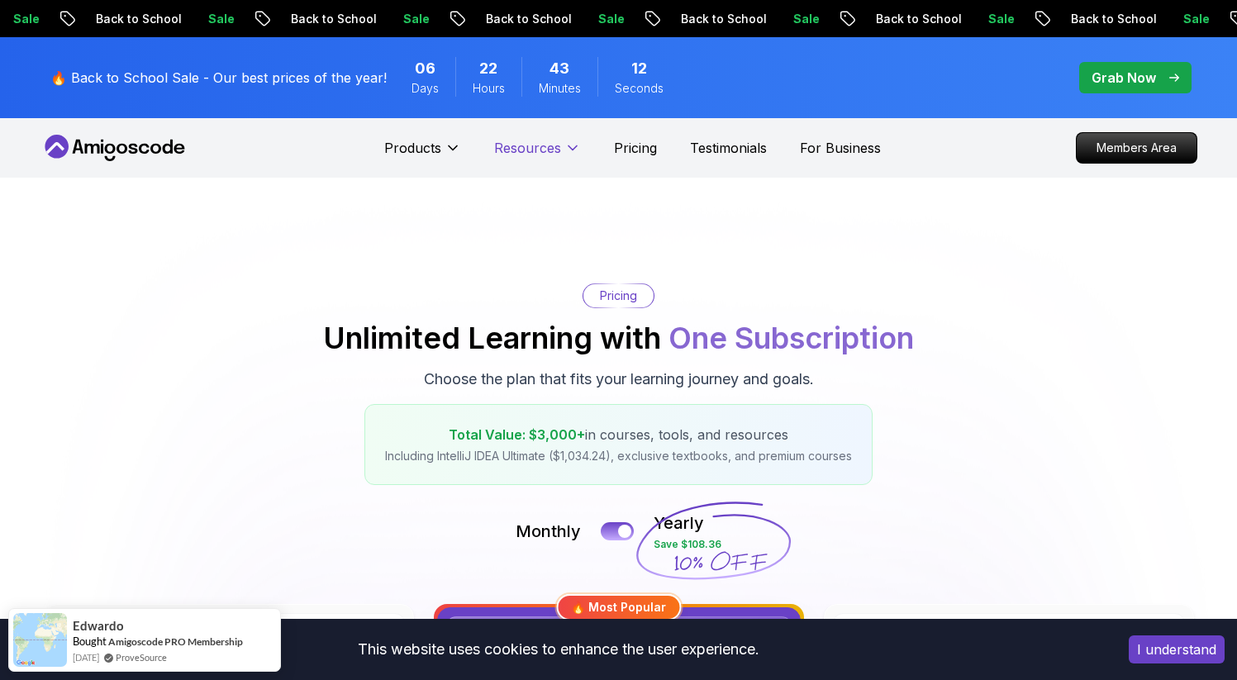
click at [534, 140] on p "Resources" at bounding box center [527, 148] width 67 height 20
click at [539, 169] on button "Resources" at bounding box center [537, 154] width 87 height 33
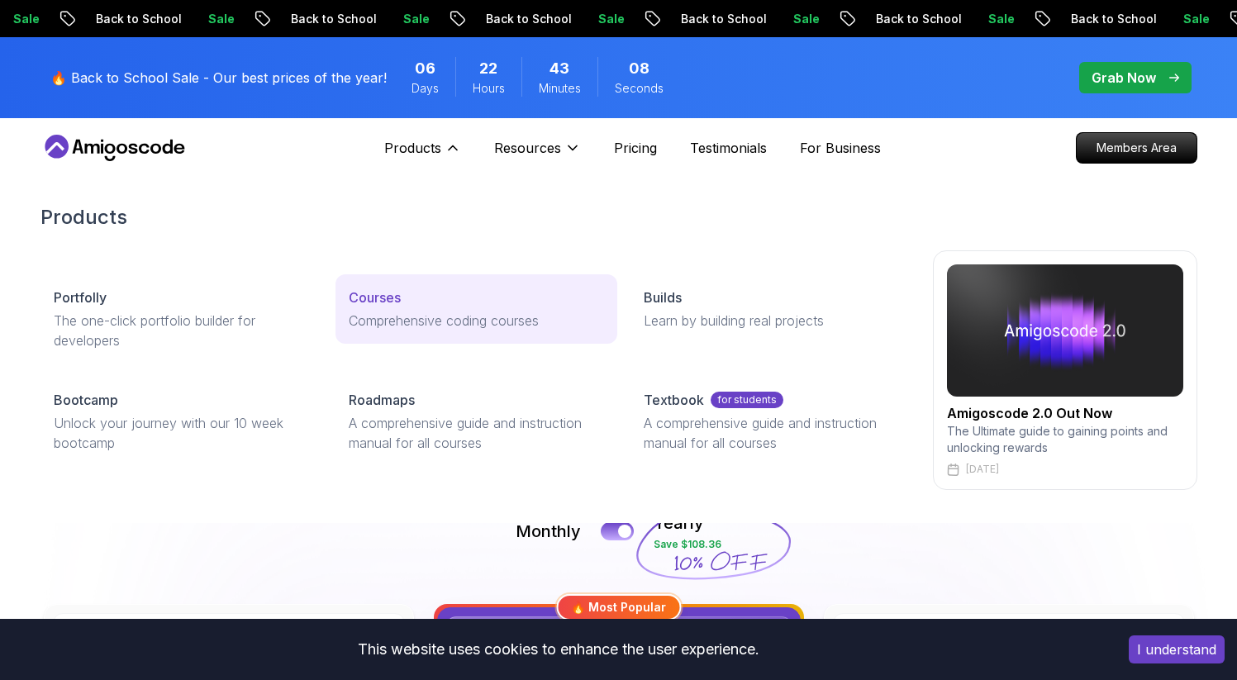
click at [426, 317] on p "Comprehensive coding courses" at bounding box center [476, 321] width 255 height 20
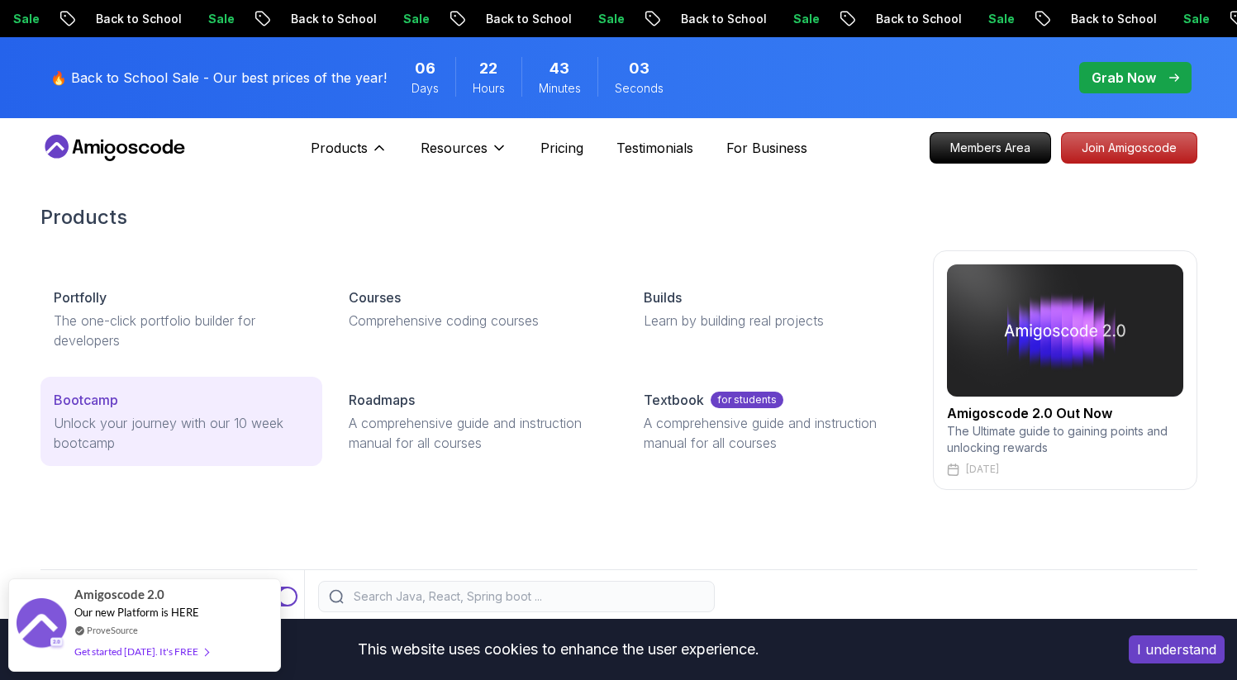
click at [229, 409] on div "Bootcamp" at bounding box center [181, 400] width 255 height 20
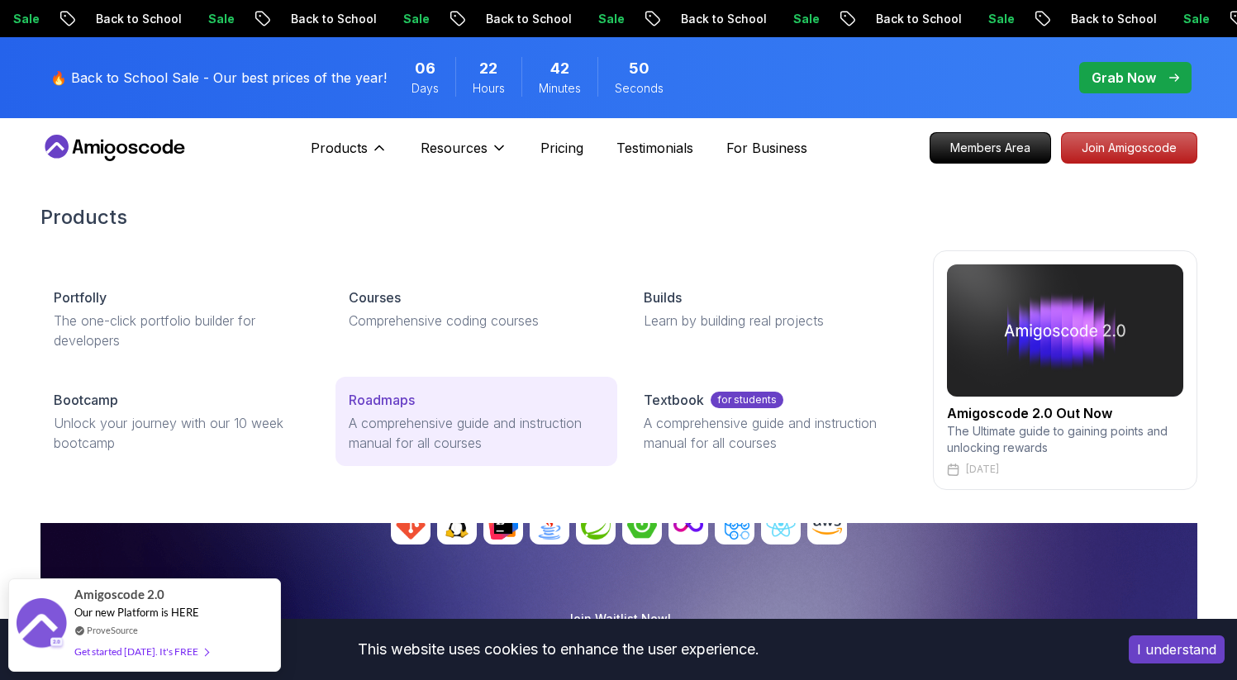
click at [479, 433] on p "A comprehensive guide and instruction manual for all courses" at bounding box center [476, 433] width 255 height 40
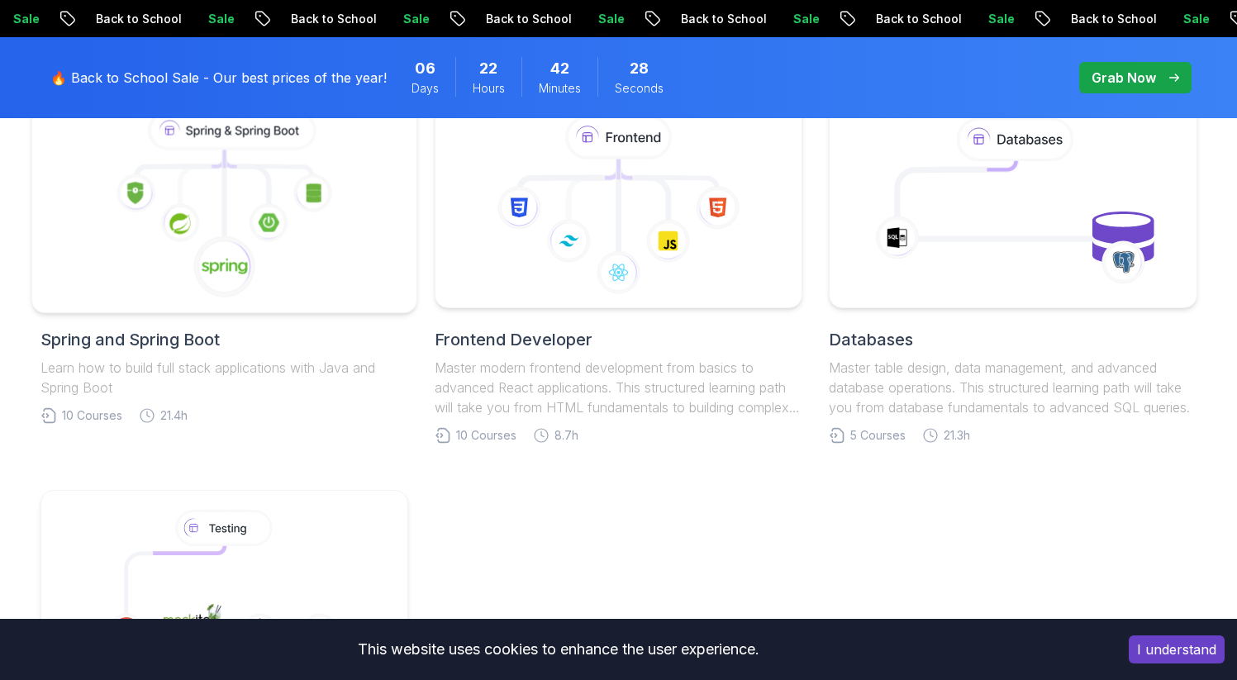
scroll to position [853, 0]
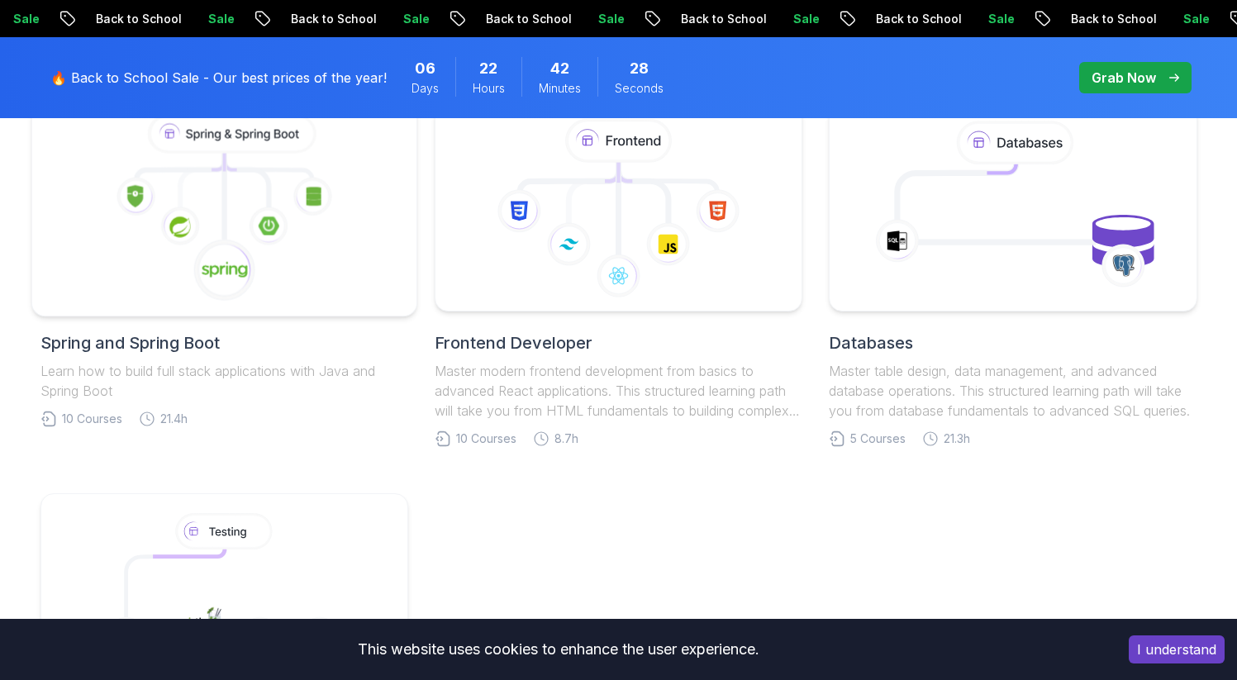
click at [279, 260] on icon at bounding box center [223, 209] width 357 height 188
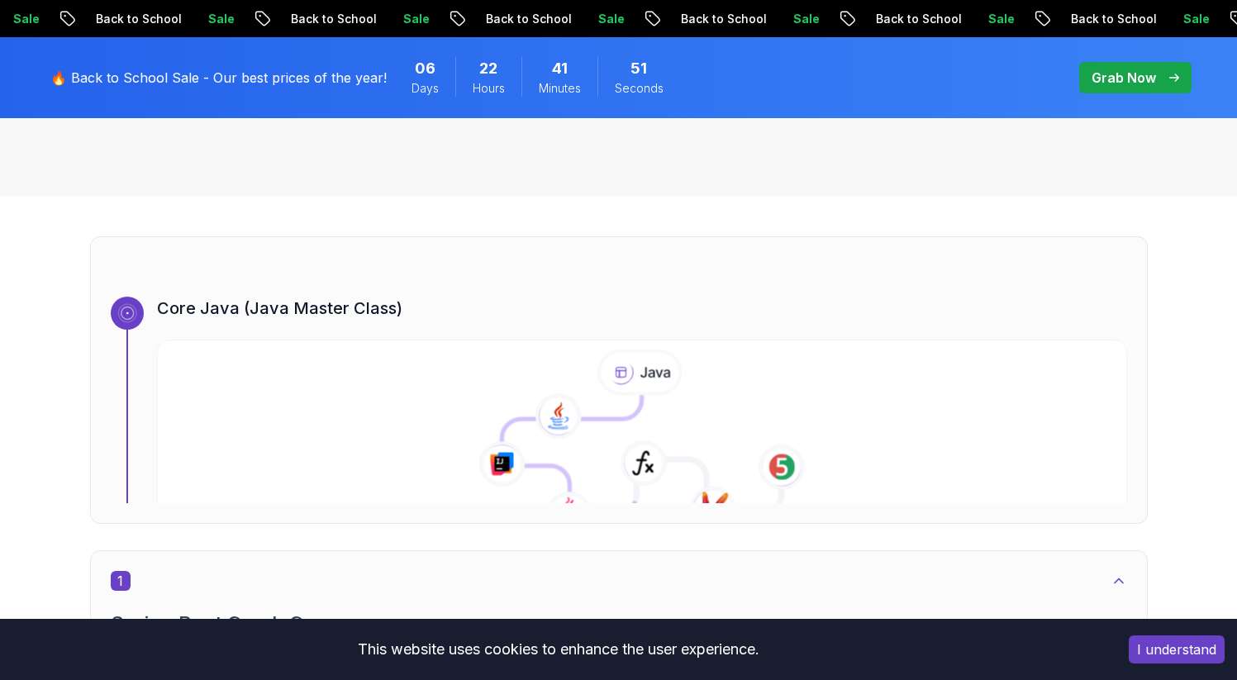
scroll to position [496, 0]
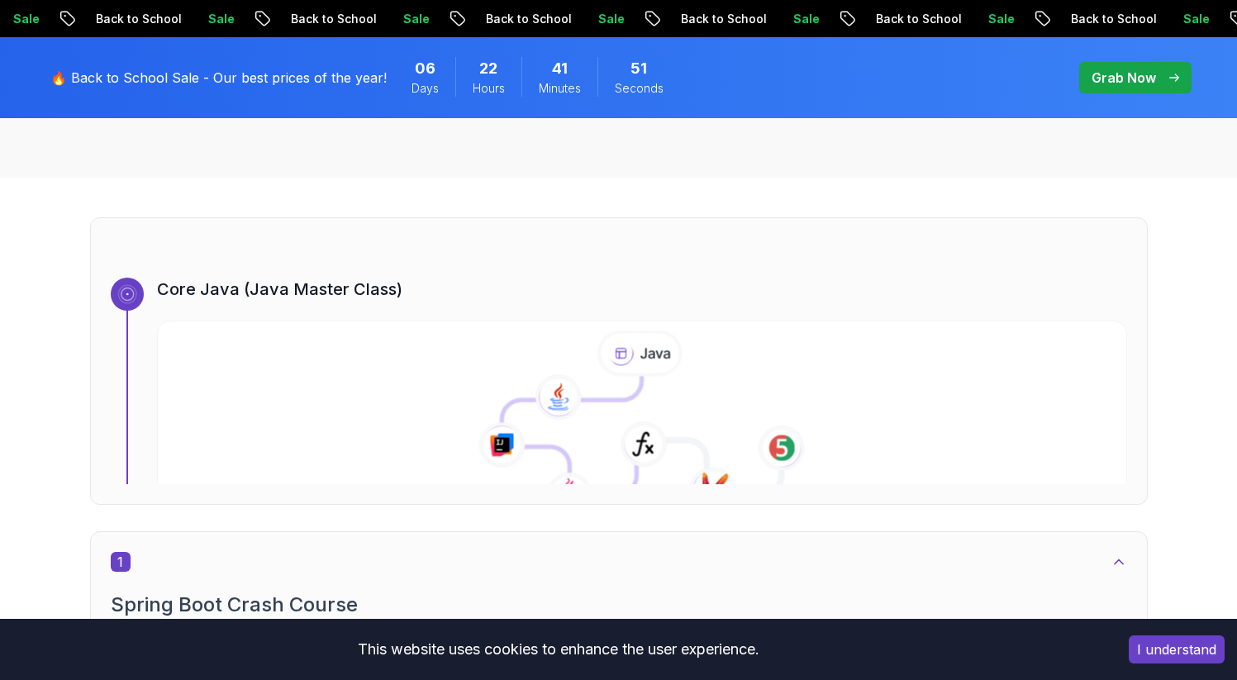
click at [578, 359] on icon at bounding box center [641, 425] width 989 height 189
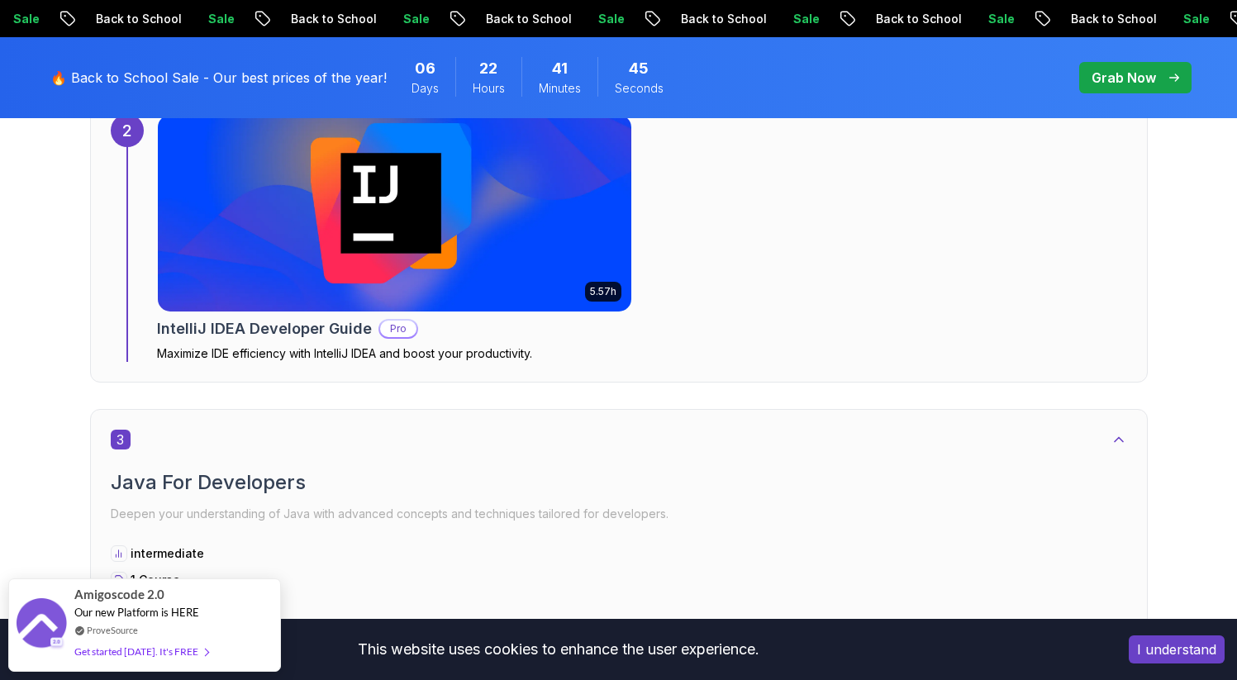
scroll to position [1835, 0]
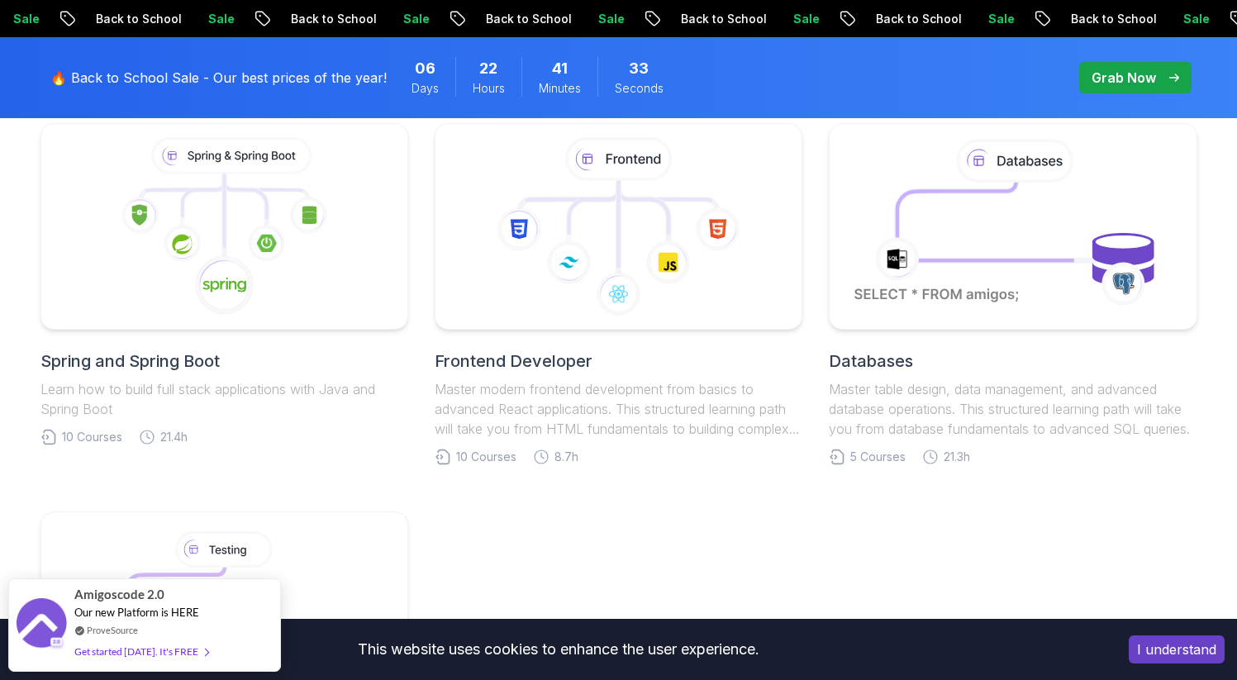
scroll to position [832, 0]
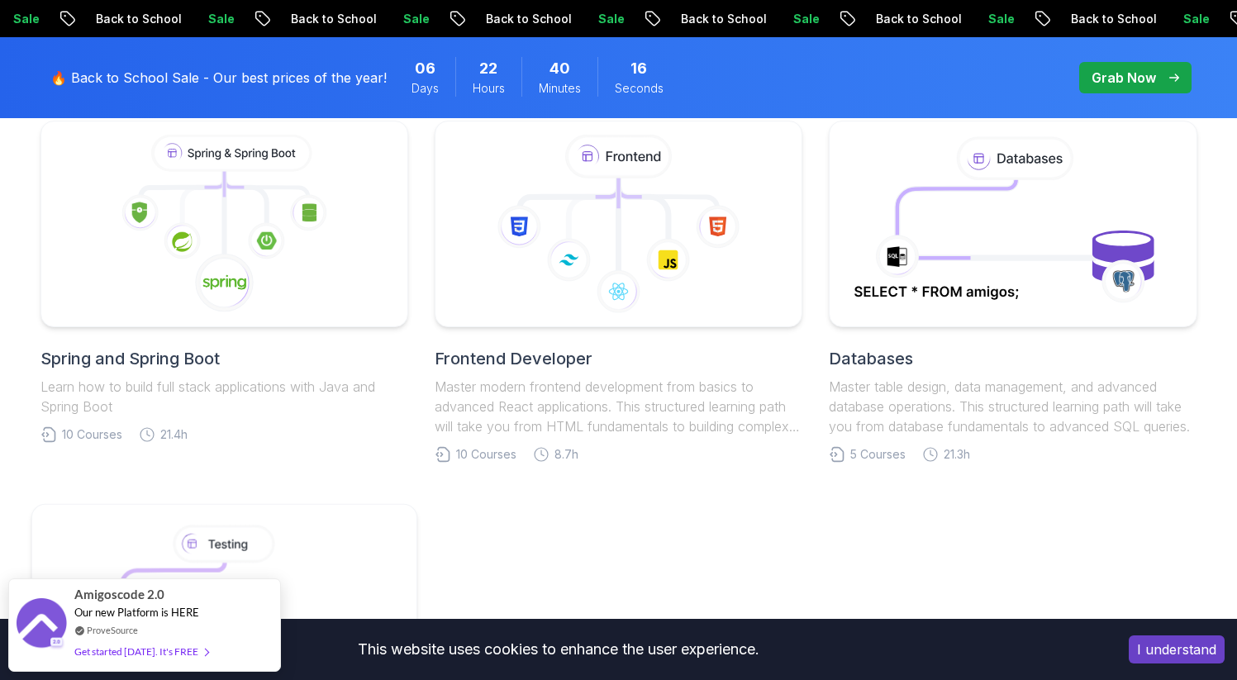
scroll to position [849, 0]
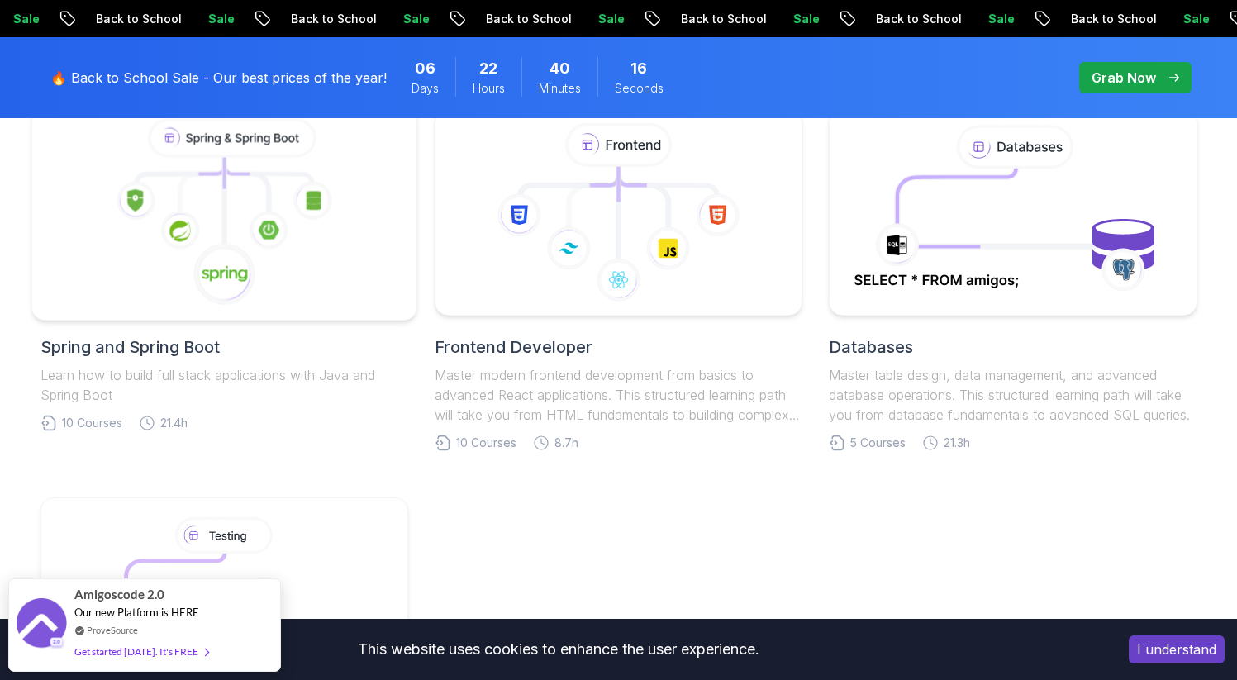
click at [288, 227] on icon at bounding box center [223, 213] width 357 height 188
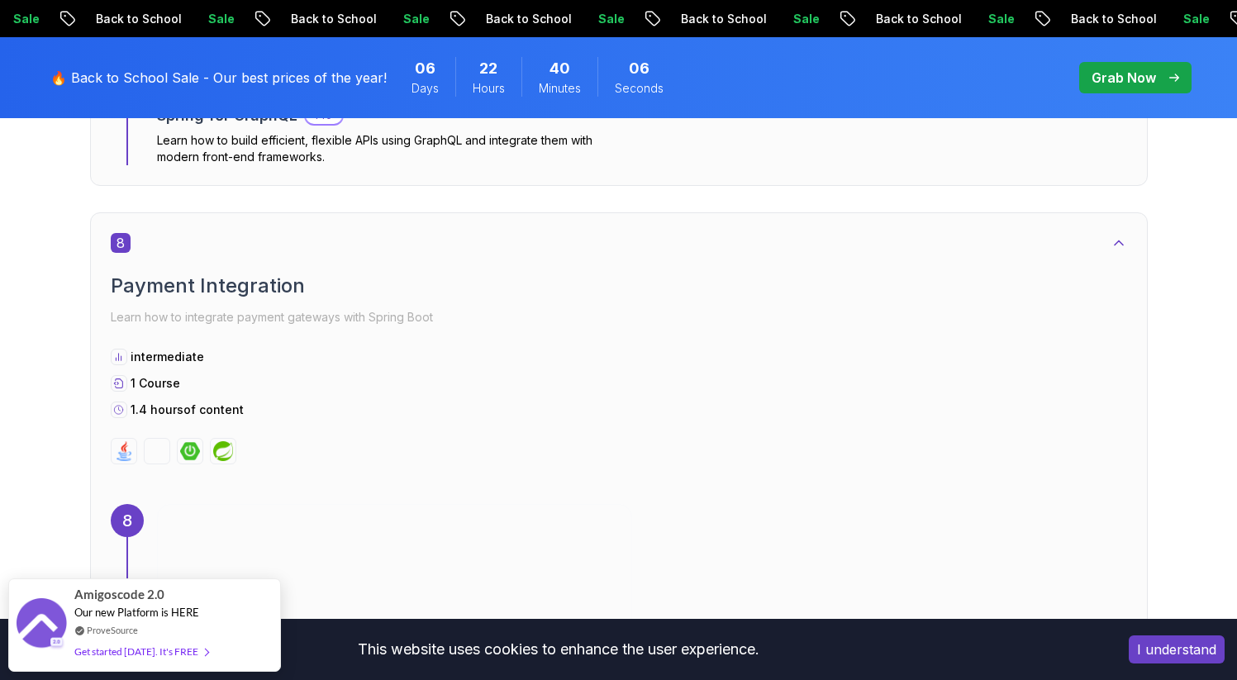
scroll to position [5045, 0]
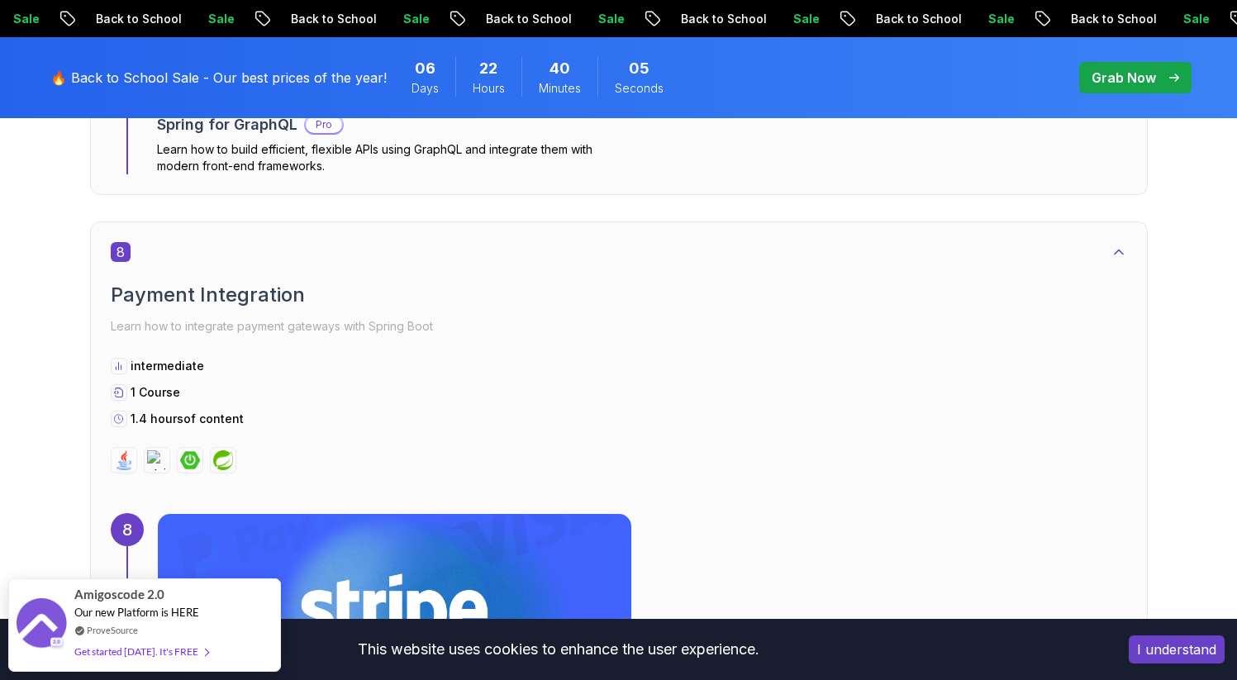
click at [1099, 247] on div "8" at bounding box center [619, 252] width 1017 height 20
click at [1112, 256] on icon at bounding box center [1119, 252] width 17 height 17
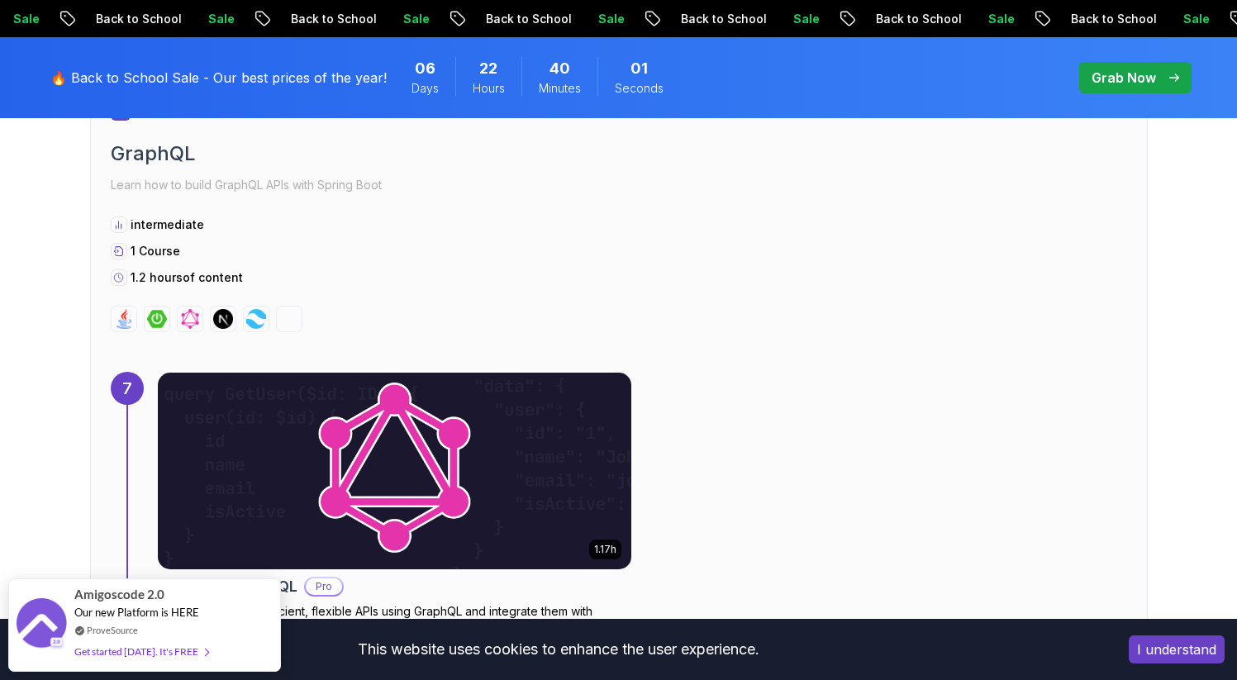
scroll to position [4354, 0]
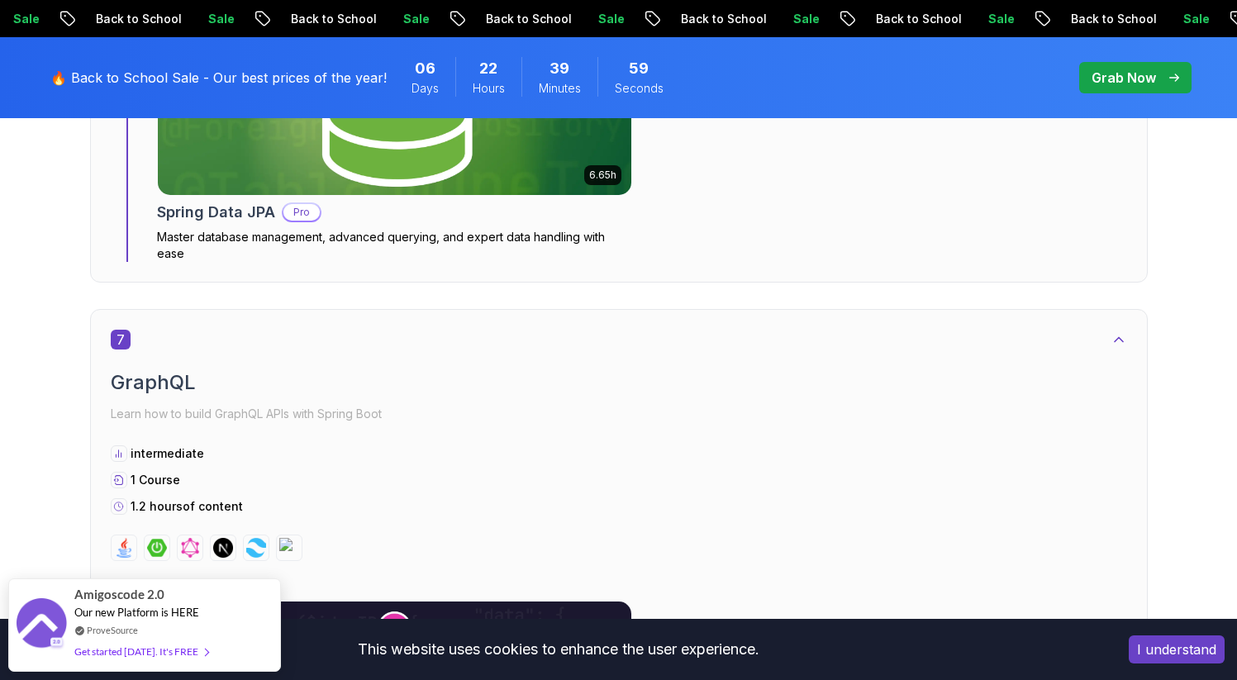
click at [1112, 330] on div "7" at bounding box center [619, 340] width 1017 height 20
click at [1120, 344] on icon at bounding box center [1119, 339] width 17 height 17
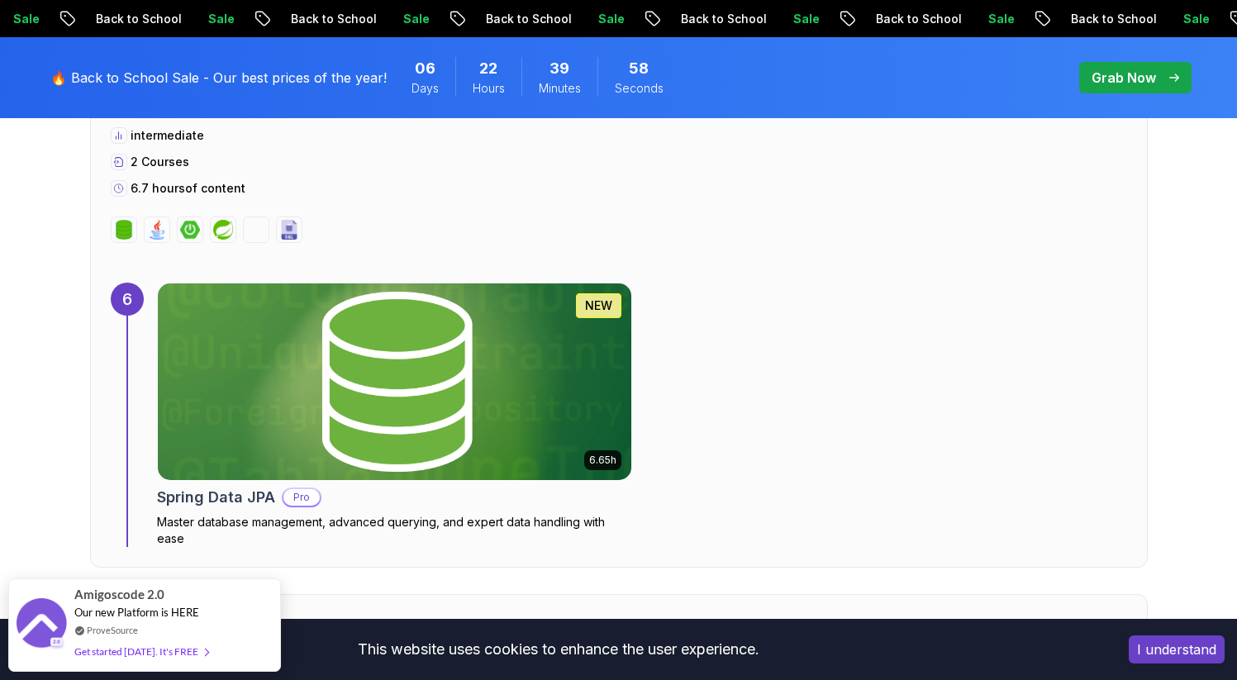
scroll to position [3830, 0]
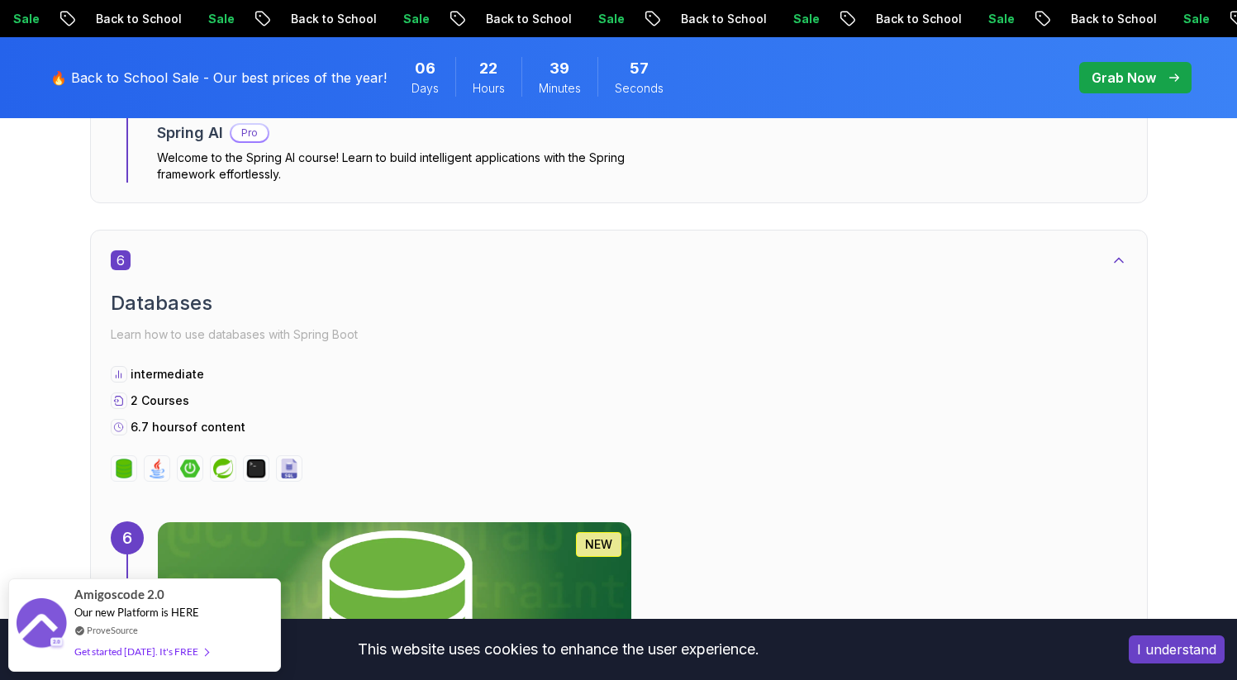
click at [1123, 255] on icon at bounding box center [1119, 260] width 17 height 17
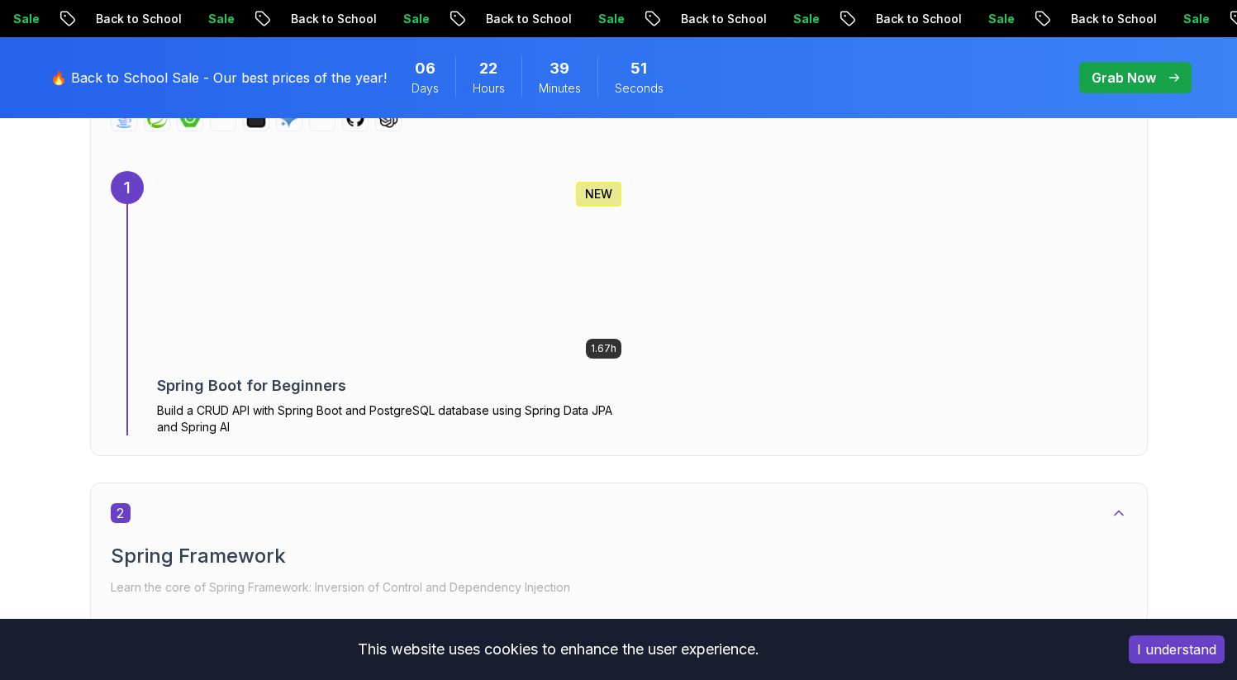
scroll to position [1184, 0]
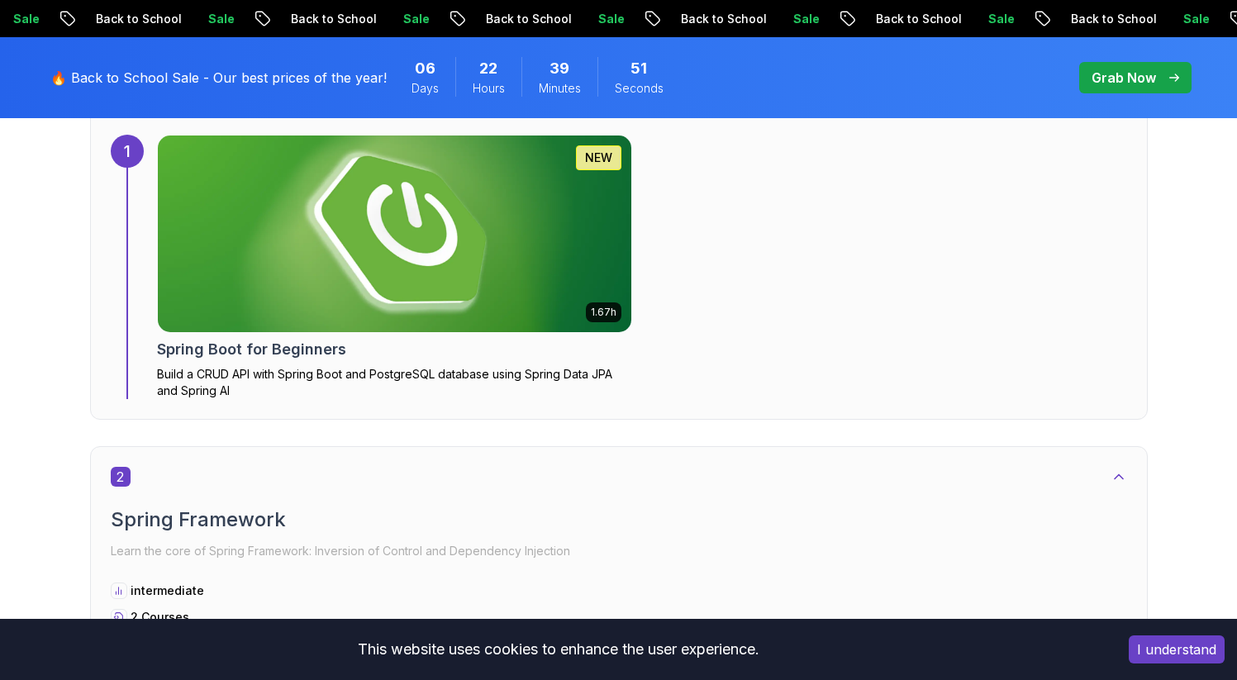
click at [464, 285] on img at bounding box center [394, 234] width 498 height 207
